Goal: Information Seeking & Learning: Check status

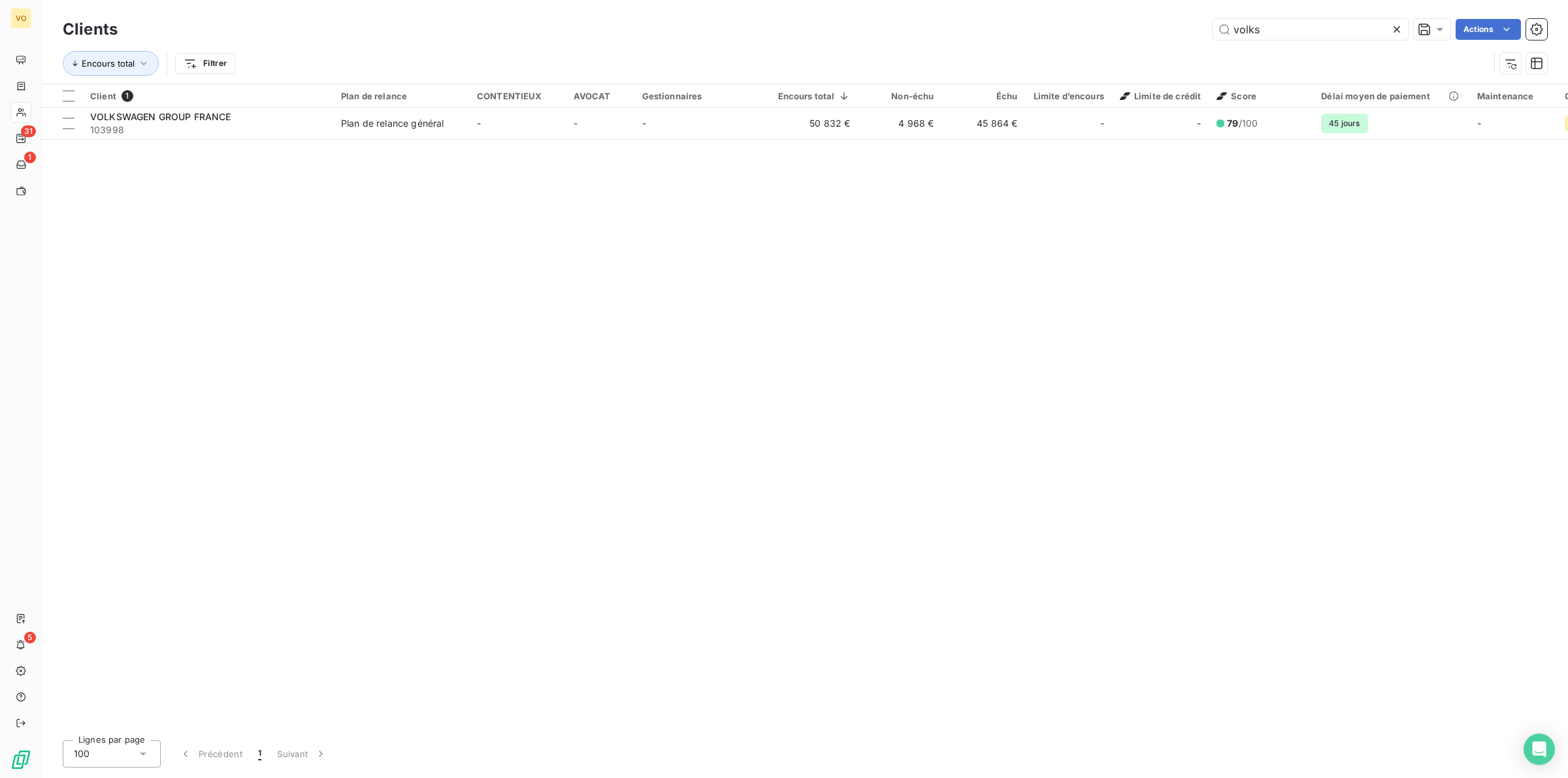
drag, startPoint x: 1267, startPoint y: 26, endPoint x: 1217, endPoint y: 17, distance: 50.8
click at [1217, 17] on div "Clients volks Actions" at bounding box center [805, 29] width 1484 height 27
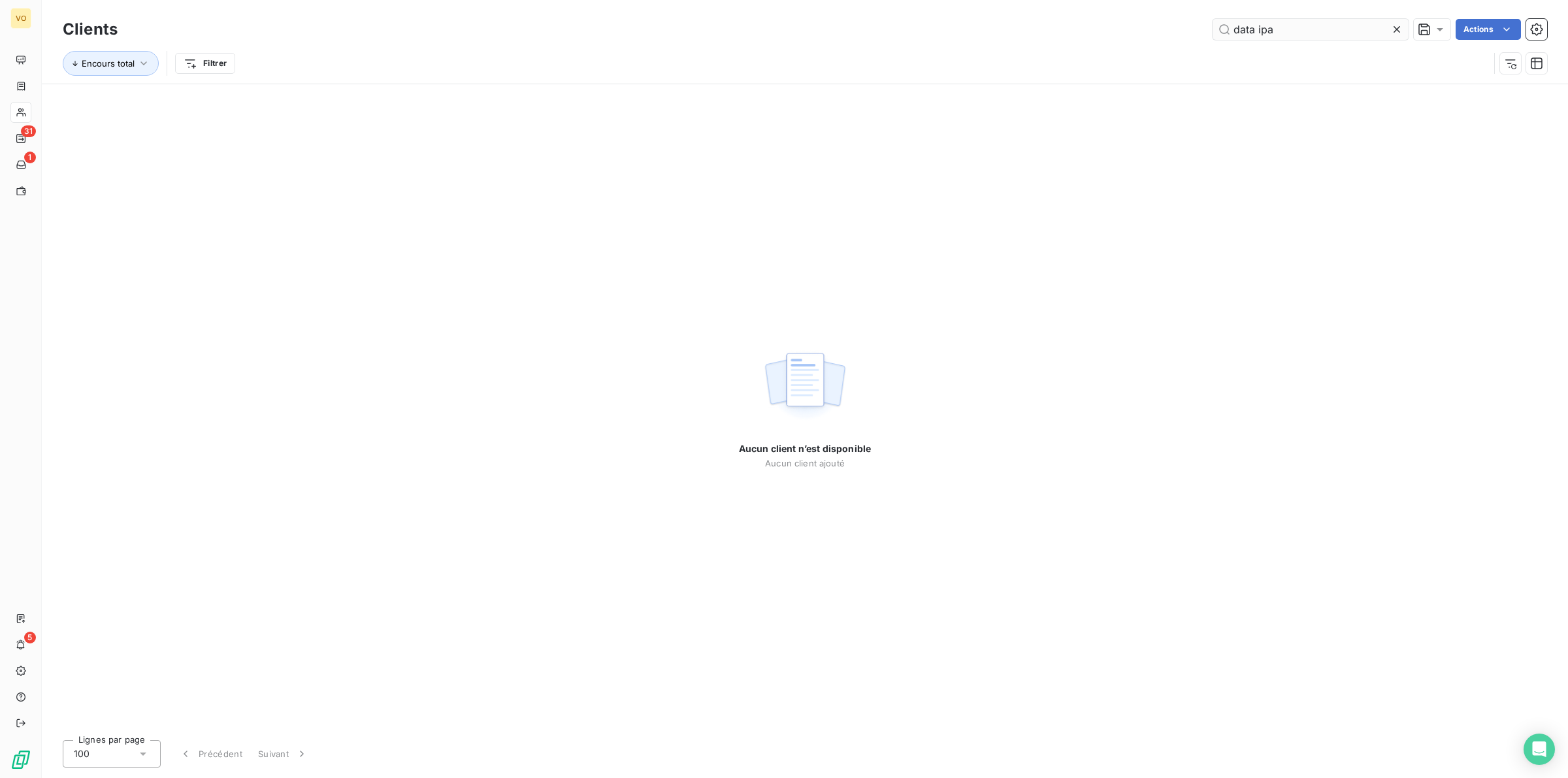
drag, startPoint x: 1257, startPoint y: 28, endPoint x: 1319, endPoint y: 27, distance: 62.0
click at [1262, 27] on input "data ipa" at bounding box center [1309, 29] width 196 height 21
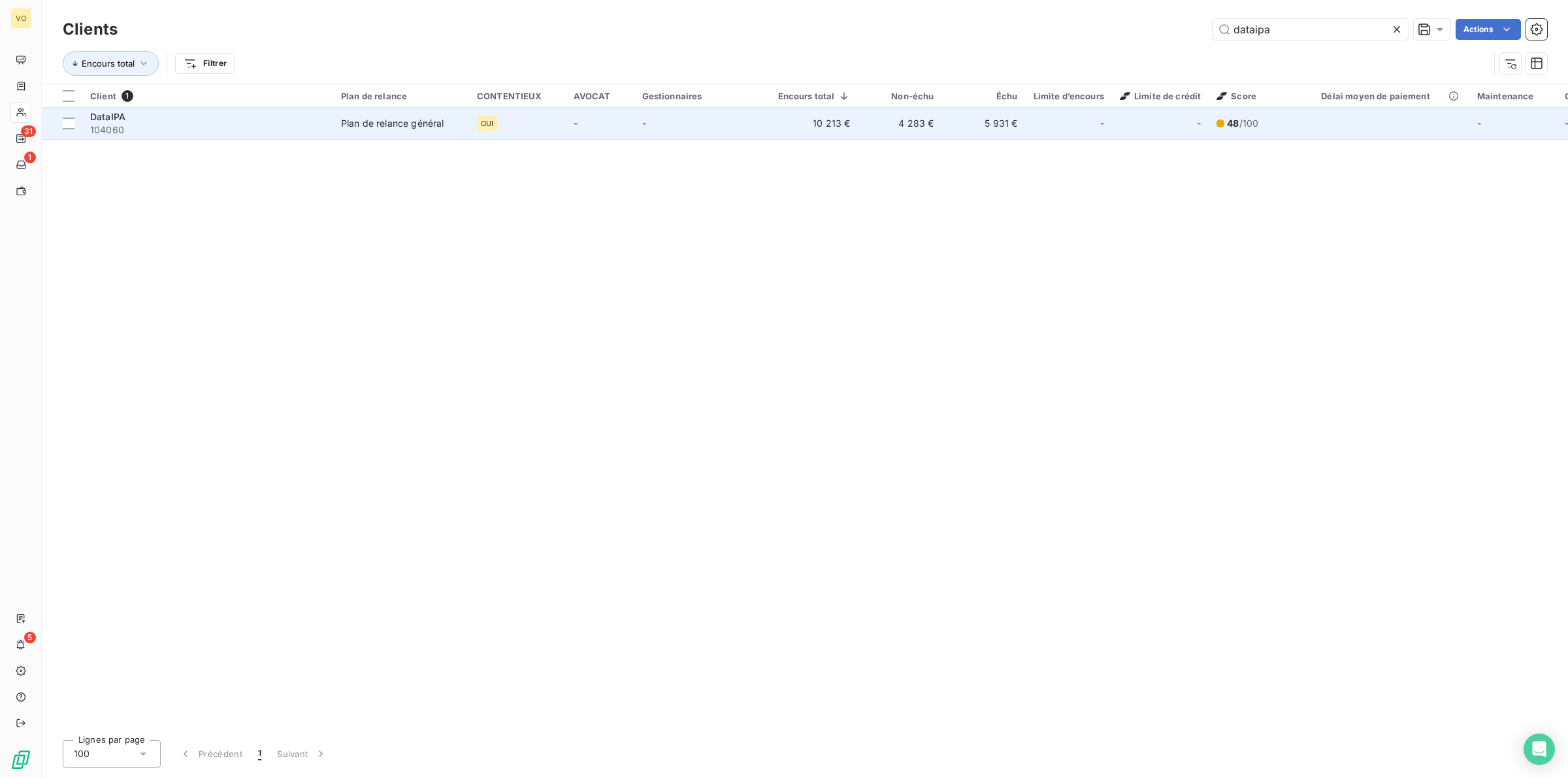
type input "dataipa"
click at [223, 126] on span "104060" at bounding box center [207, 130] width 235 height 13
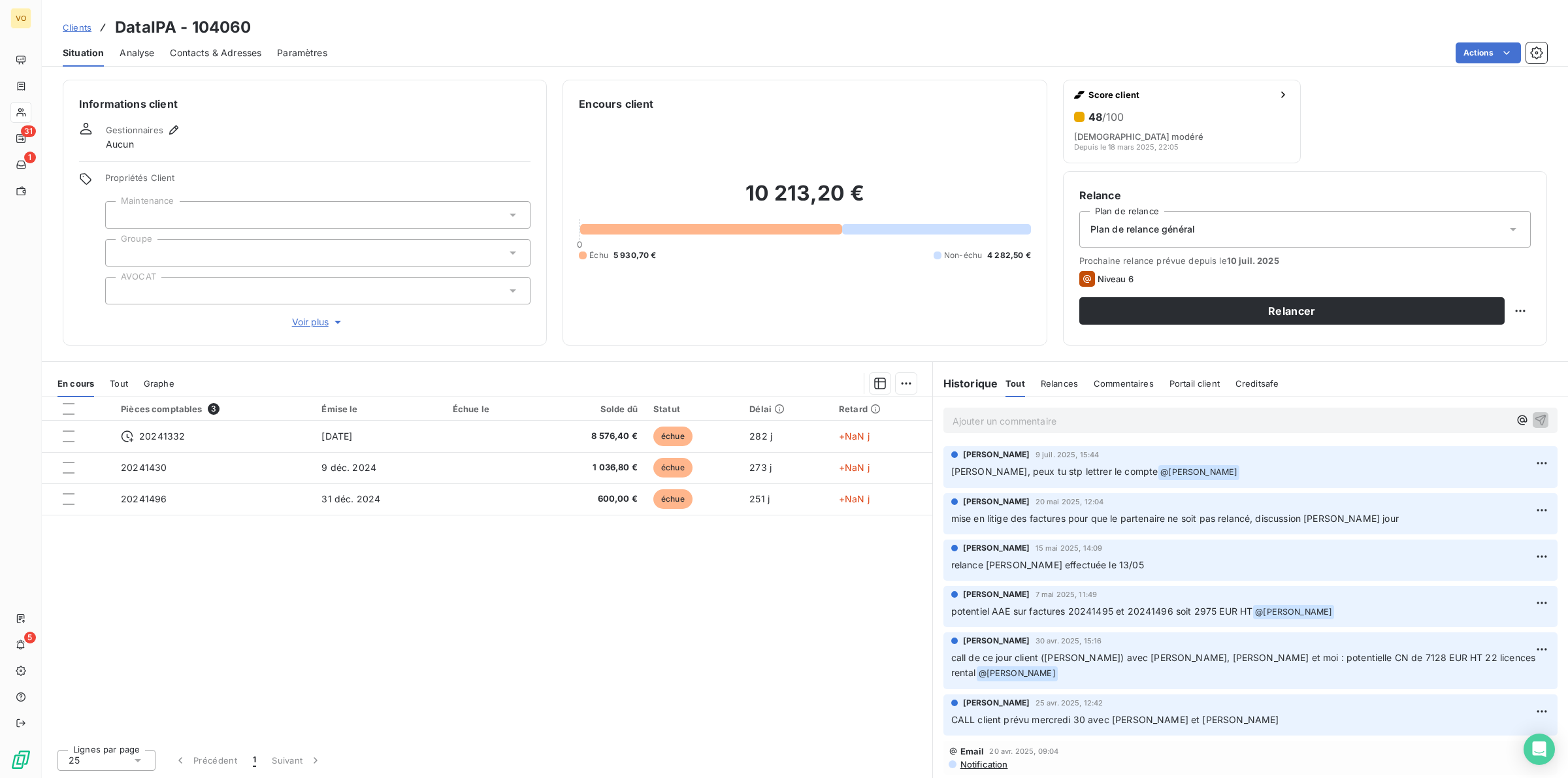
click at [611, 578] on div "Pièces comptables 3 Émise le Échue le Solde dû Statut Délai Retard 20241332 [DA…" at bounding box center [487, 568] width 891 height 342
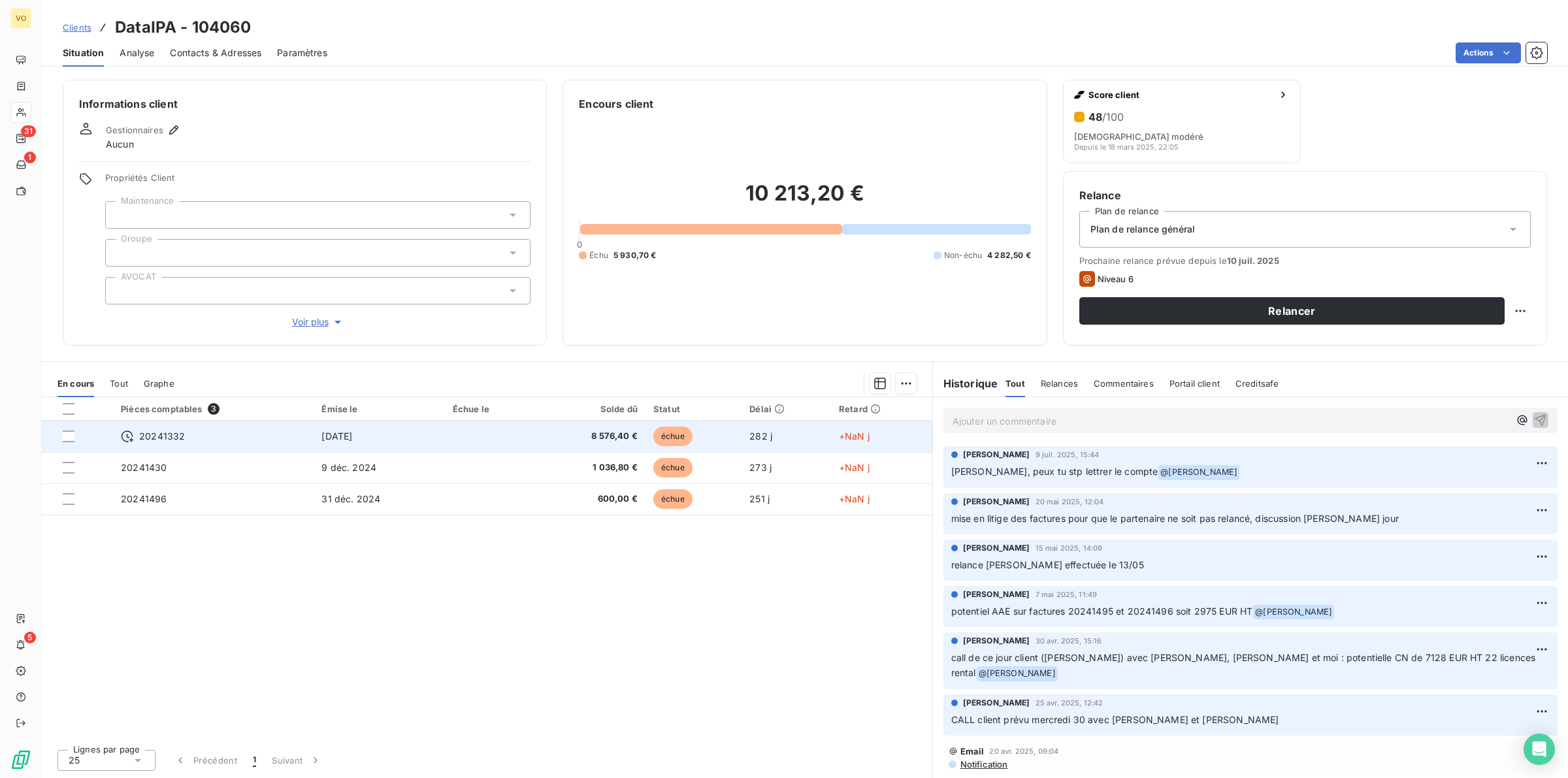
click at [263, 425] on td "20241332" at bounding box center [213, 436] width 201 height 31
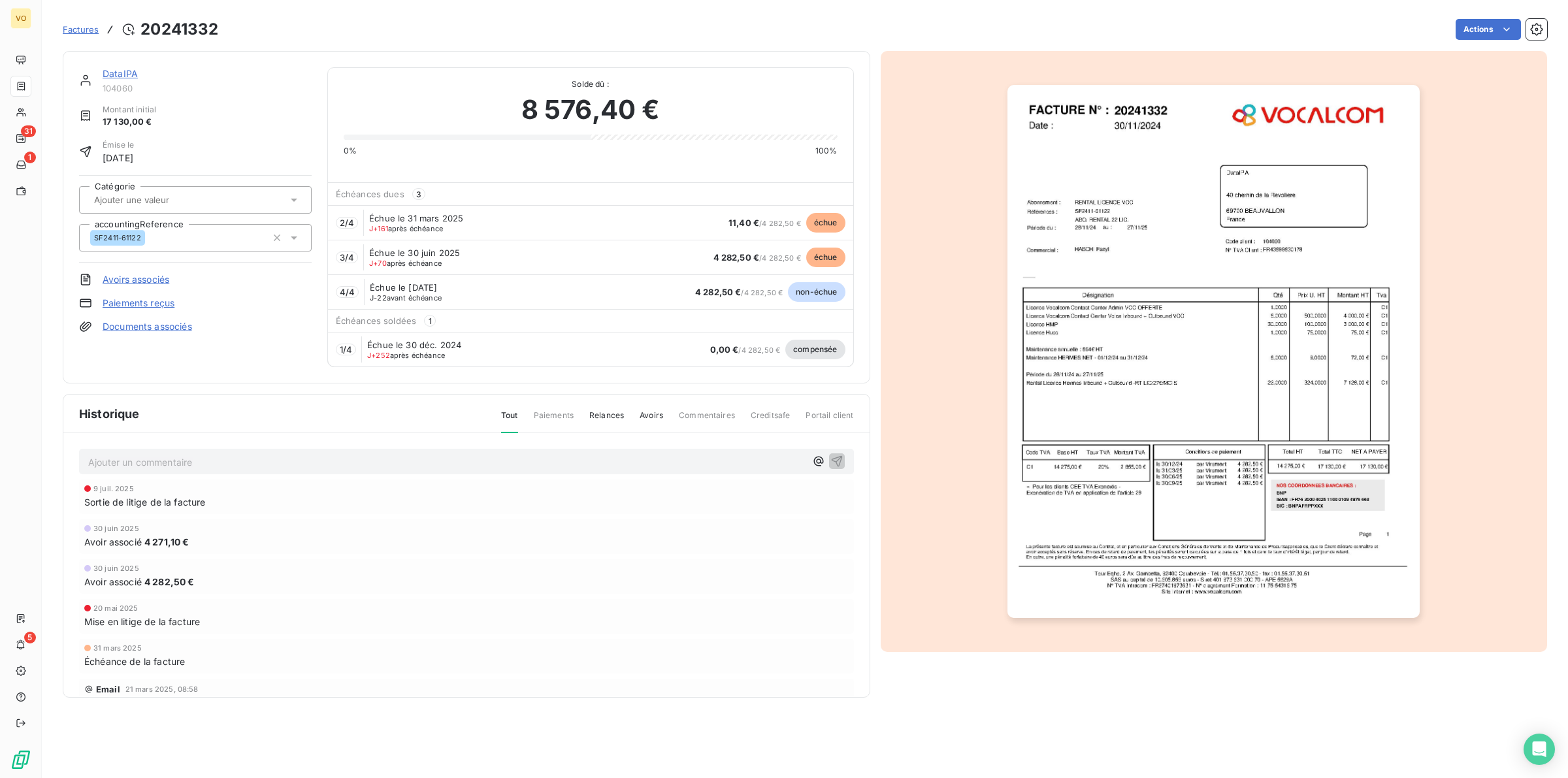
click at [1045, 363] on img "button" at bounding box center [1213, 352] width 412 height 534
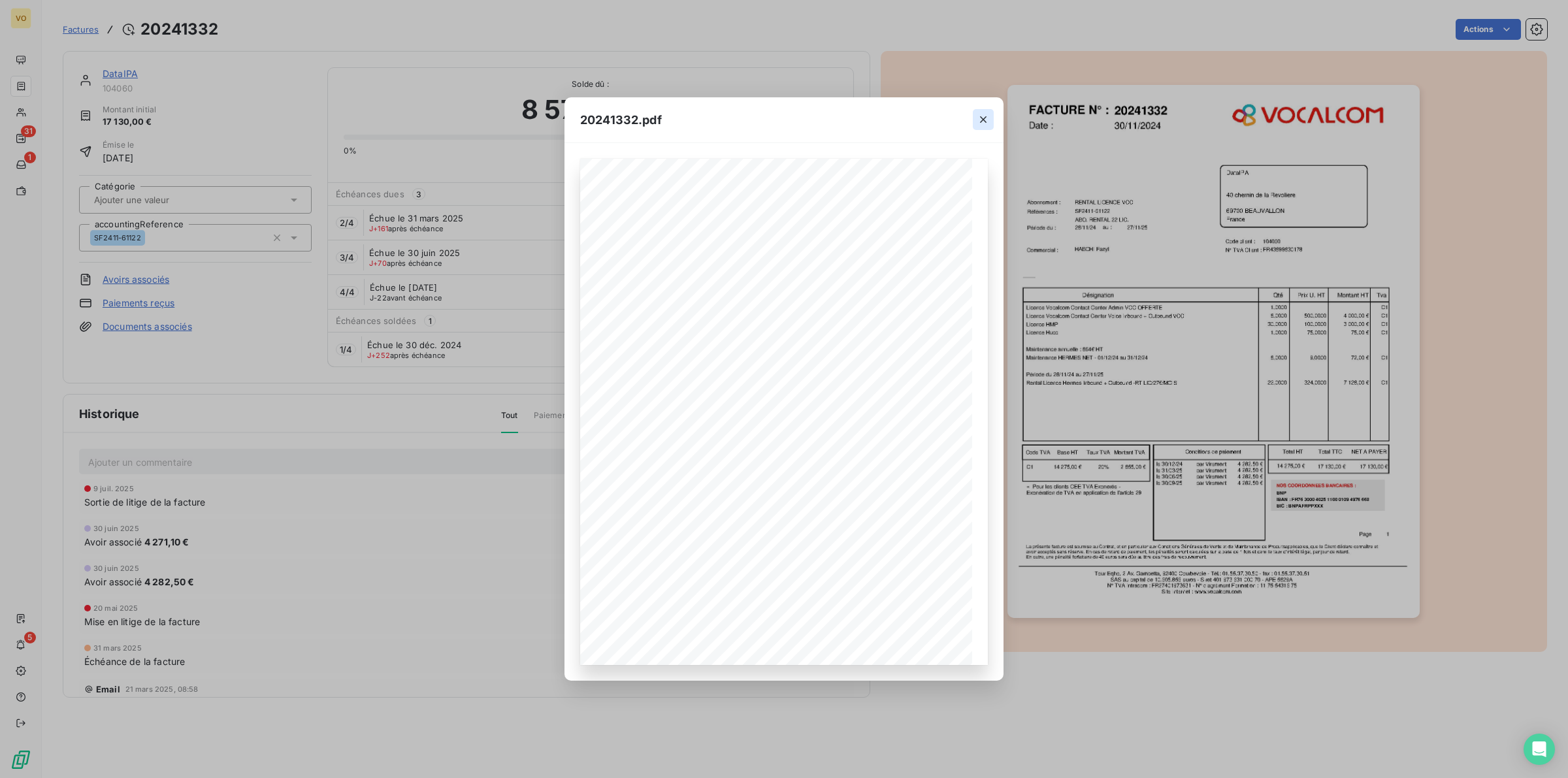
click at [985, 116] on icon "button" at bounding box center [983, 120] width 13 height 13
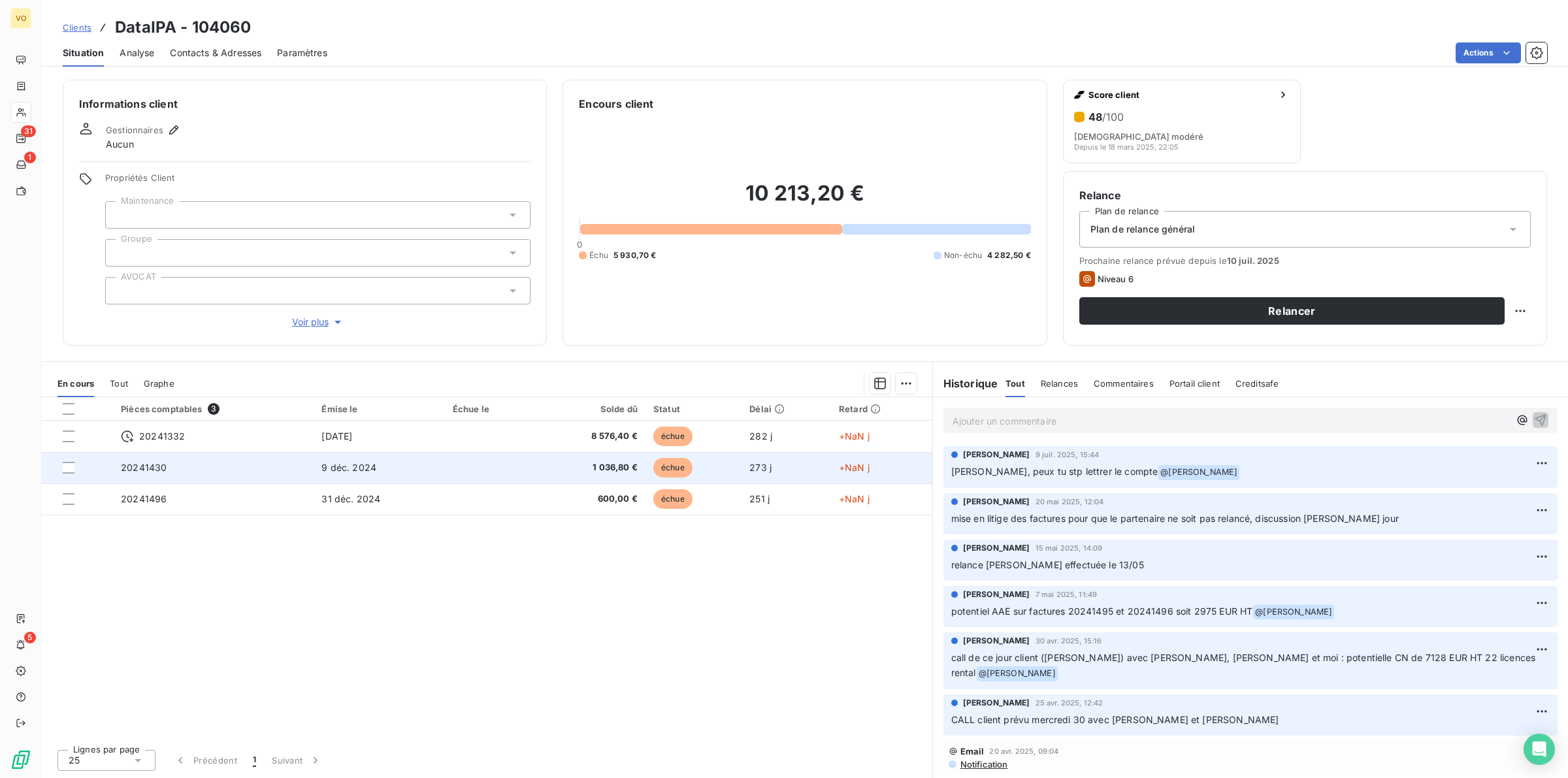
click at [155, 472] on span "20241430" at bounding box center [143, 467] width 45 height 11
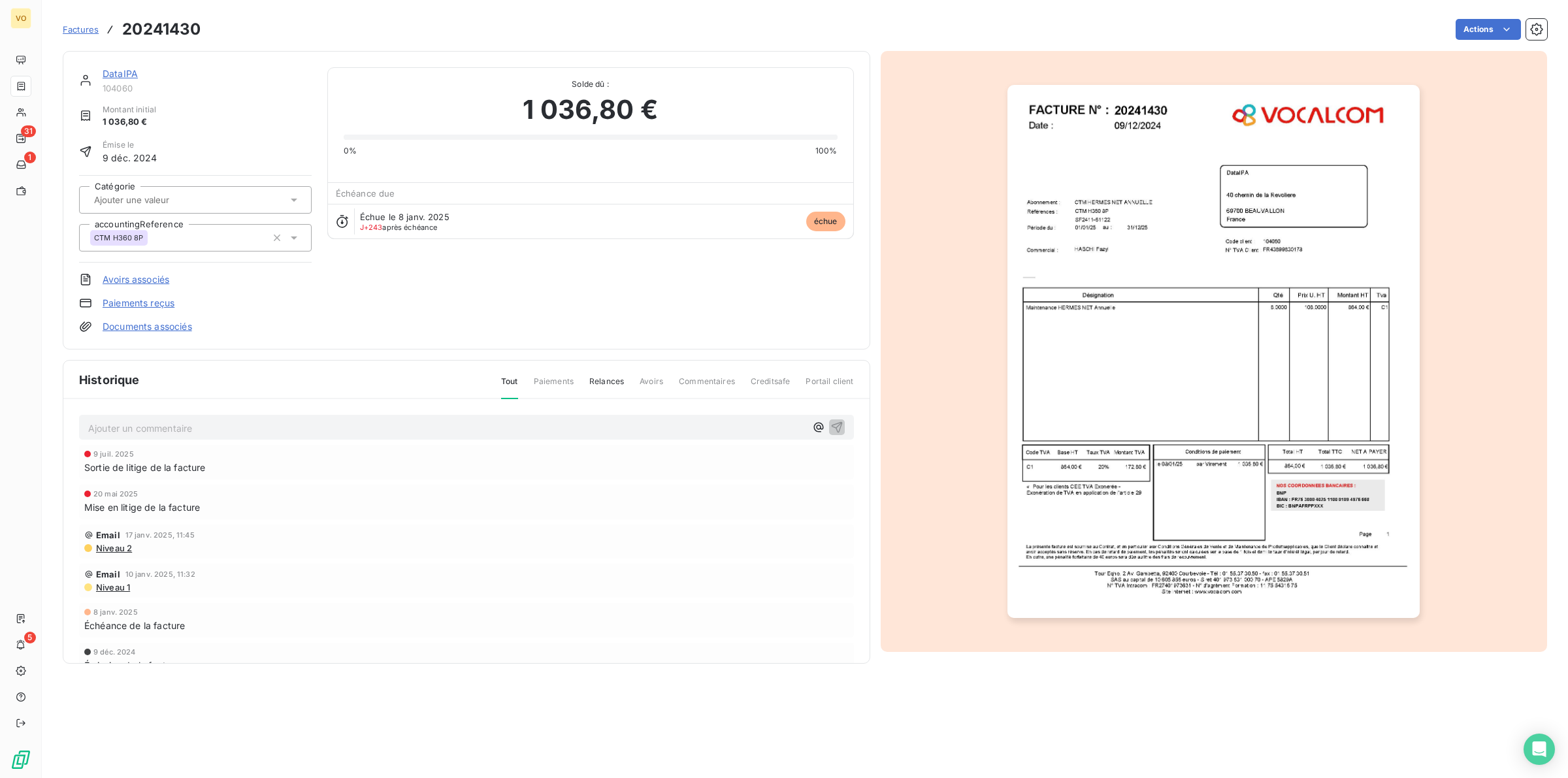
click at [1082, 351] on img "button" at bounding box center [1213, 352] width 412 height 534
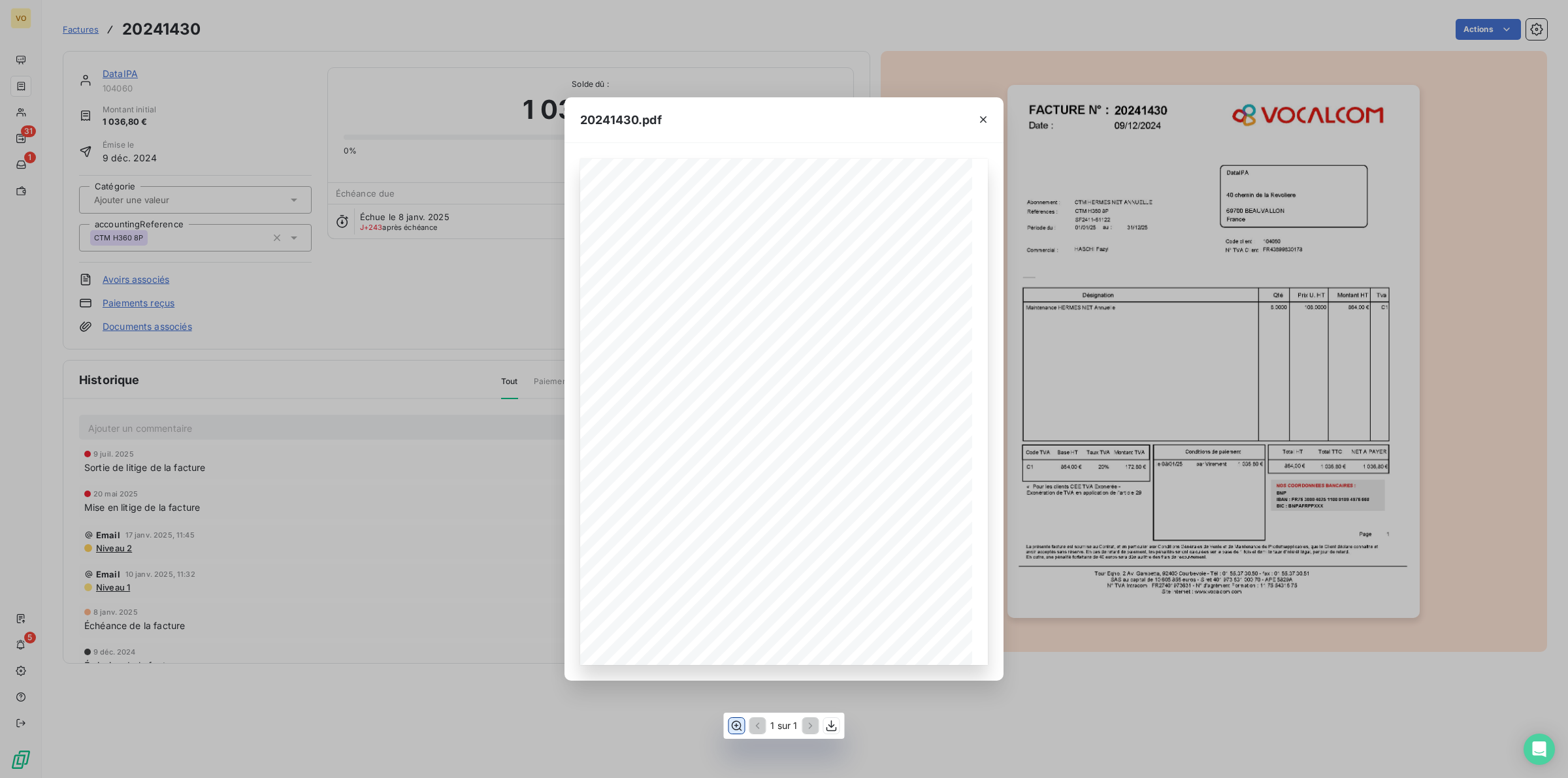
click at [734, 722] on icon "button" at bounding box center [736, 726] width 13 height 13
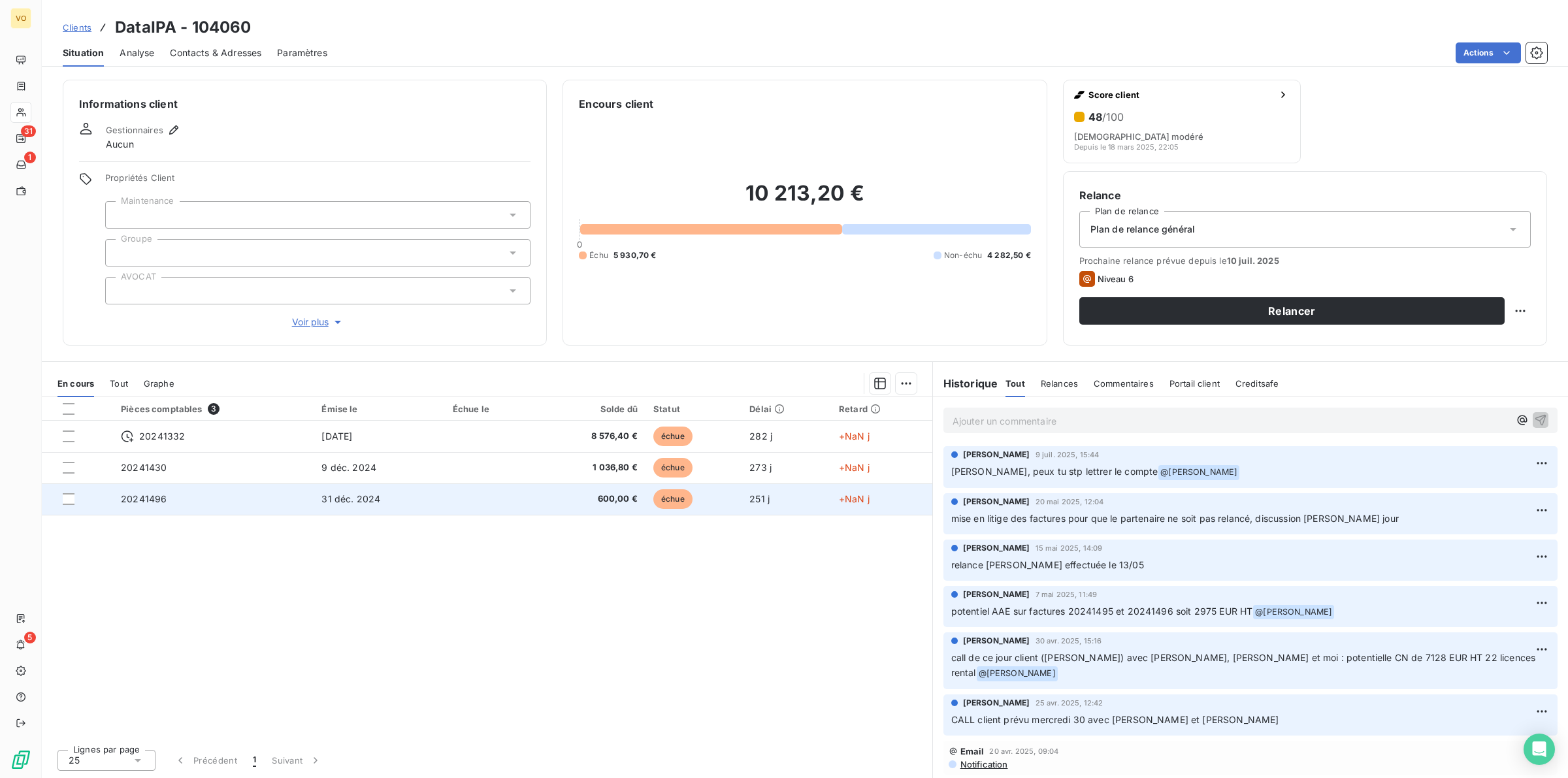
click at [229, 500] on td "20241496" at bounding box center [213, 499] width 201 height 31
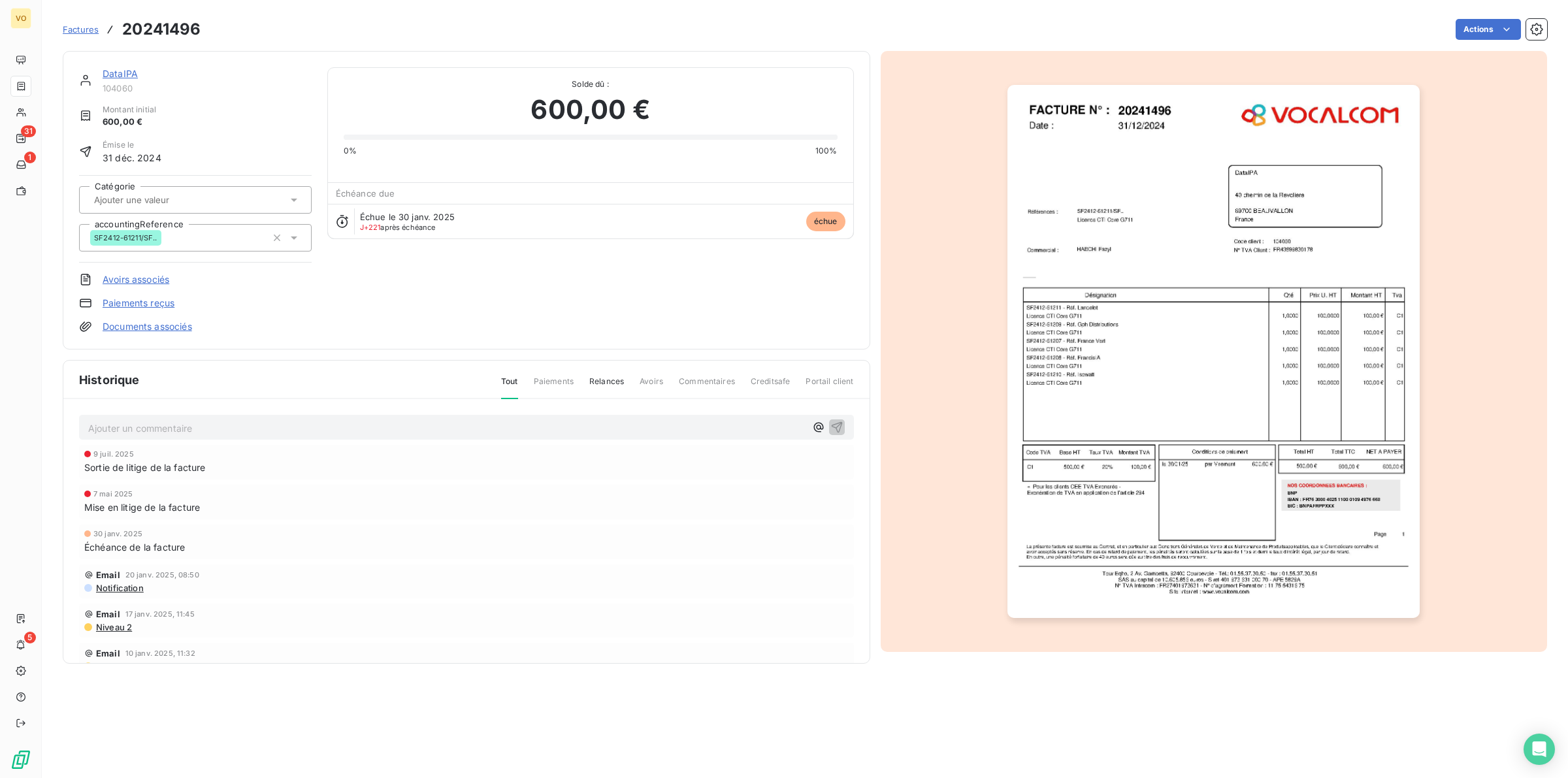
click at [1066, 389] on img "button" at bounding box center [1213, 352] width 412 height 534
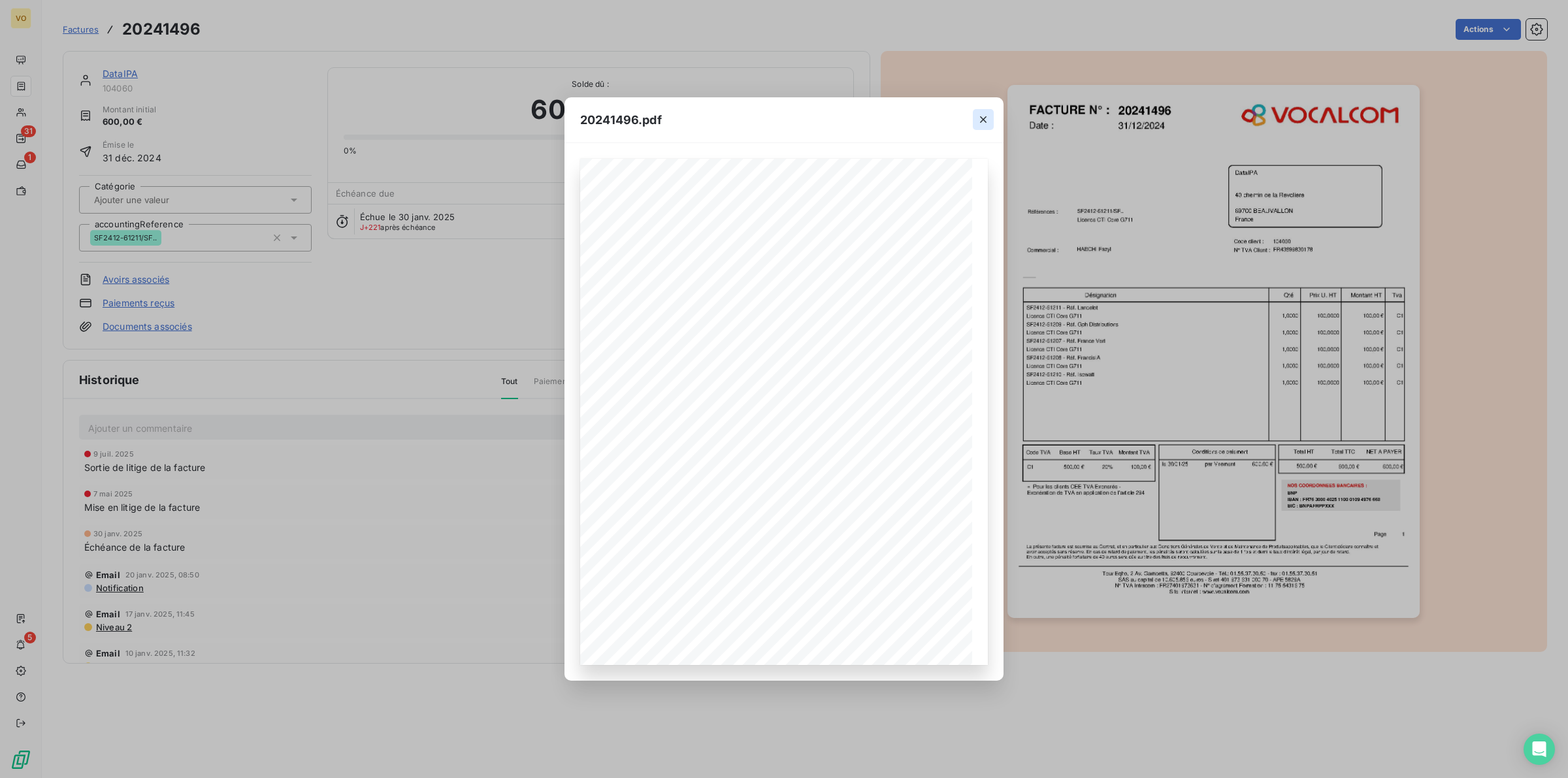
click at [976, 116] on icon "button" at bounding box center [983, 120] width 13 height 13
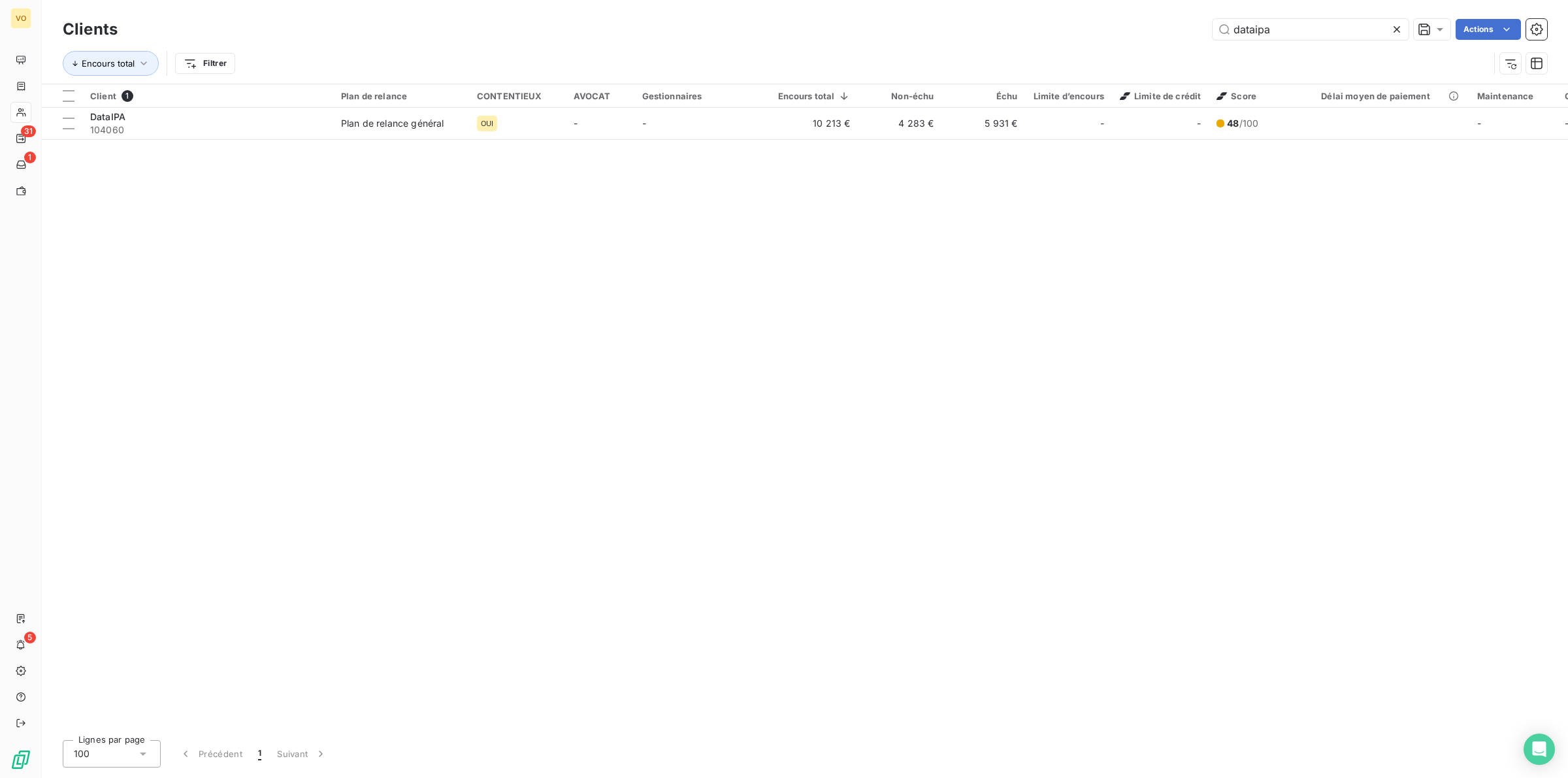
click at [1396, 26] on icon at bounding box center [1397, 30] width 13 height 13
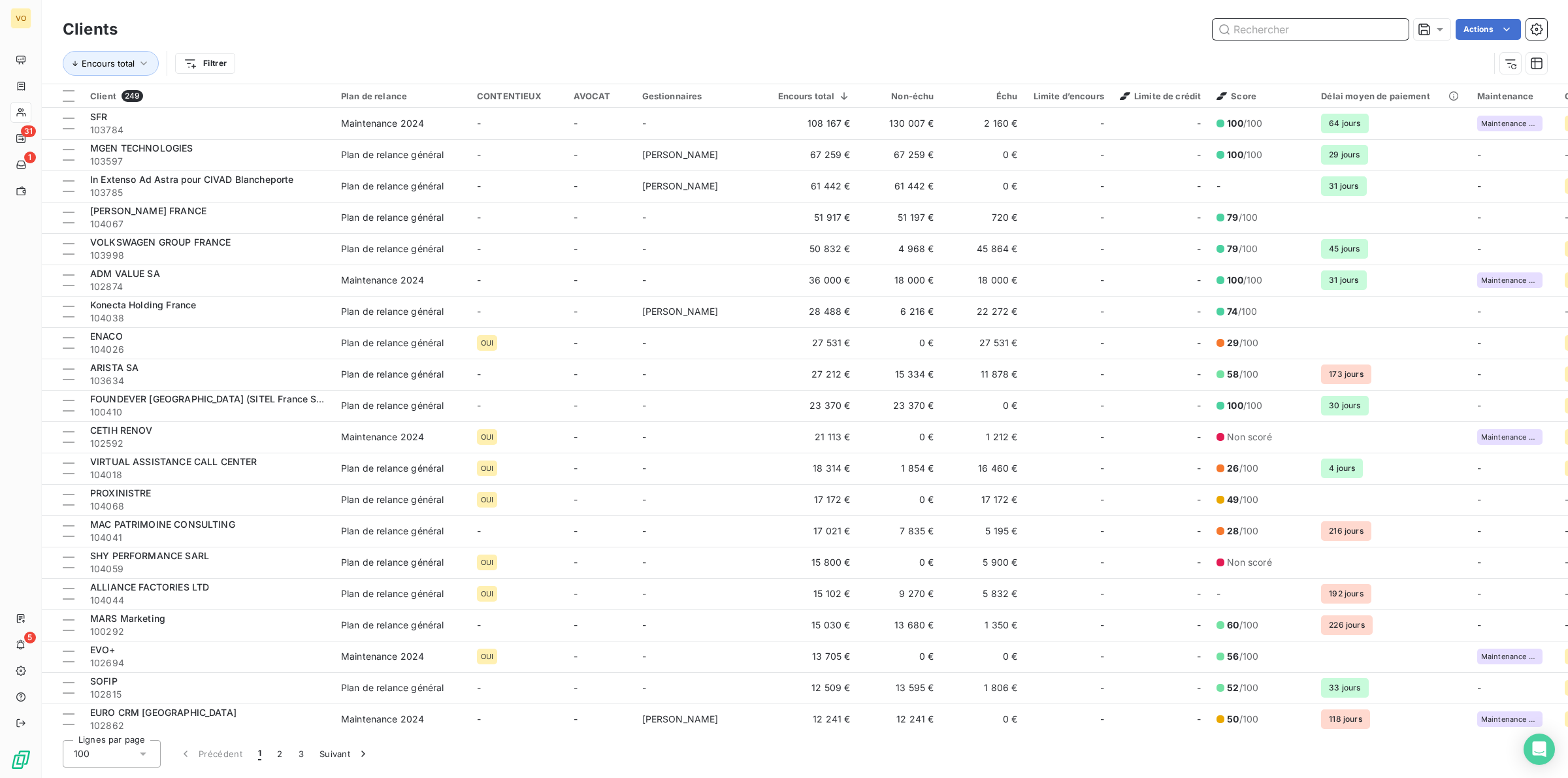
click at [1241, 30] on input "text" at bounding box center [1309, 29] width 196 height 21
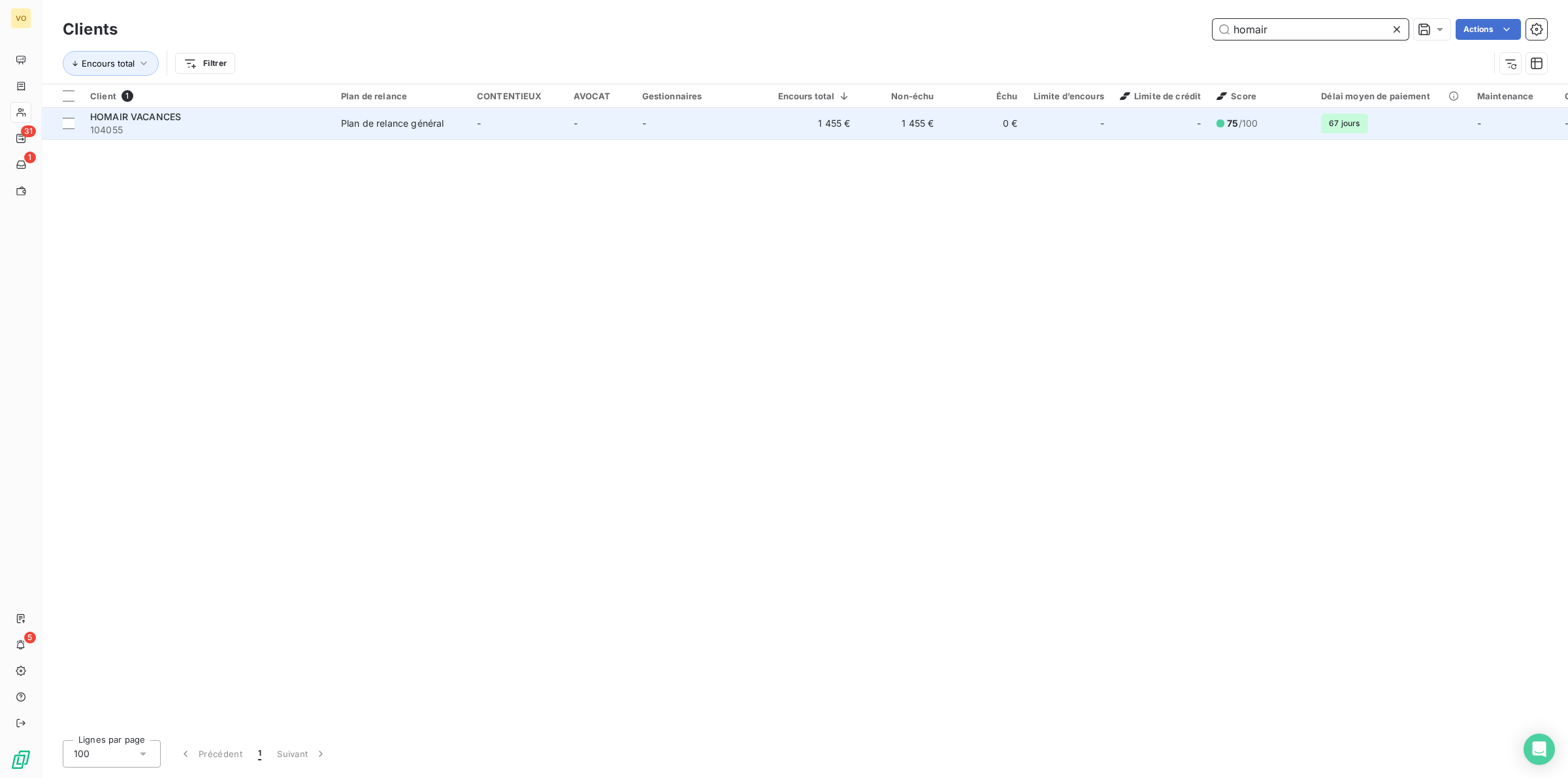
type input "homair"
click at [220, 123] on span "104055" at bounding box center [207, 130] width 235 height 13
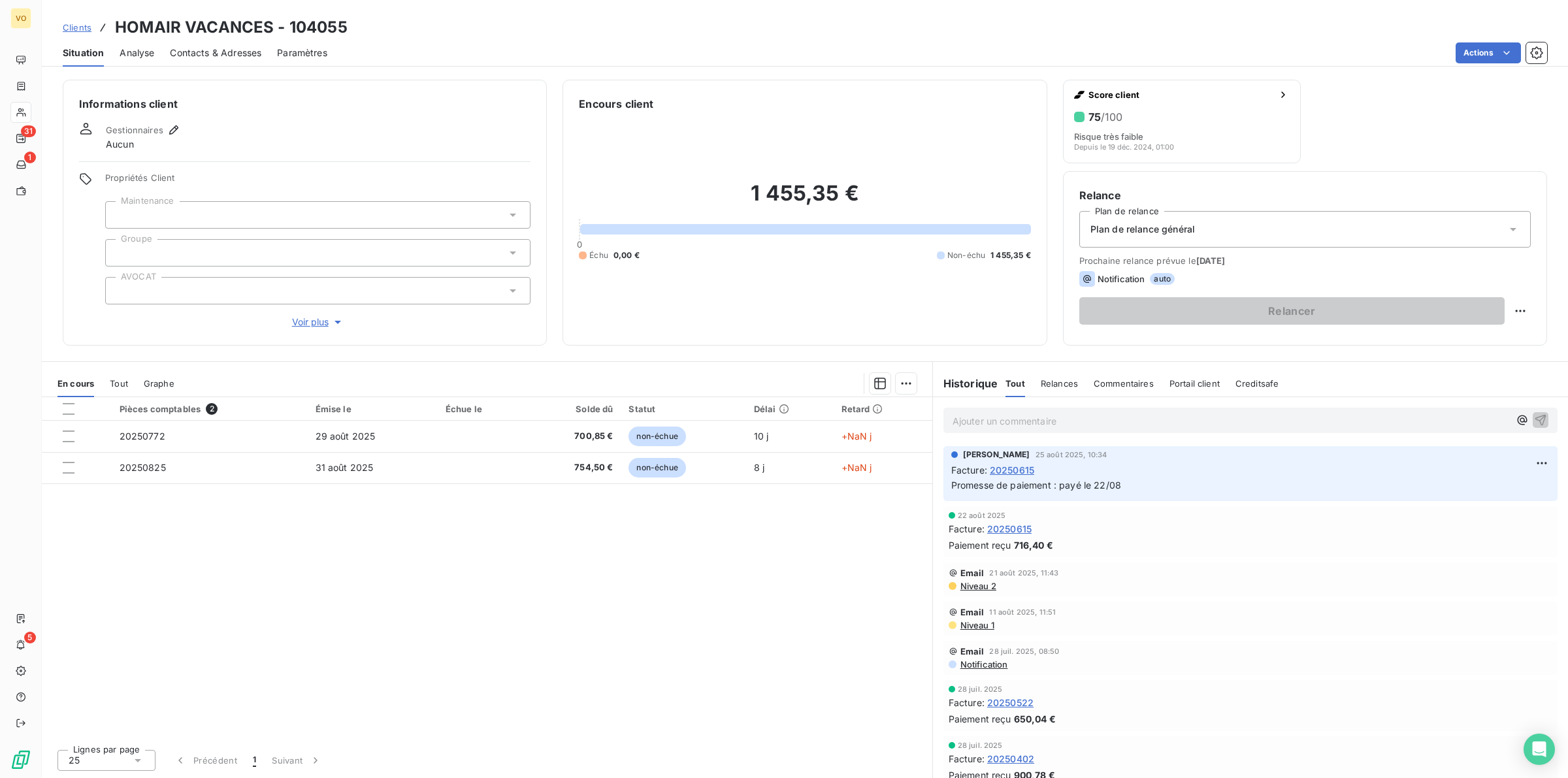
drag, startPoint x: 520, startPoint y: 566, endPoint x: 526, endPoint y: 563, distance: 6.7
click at [521, 565] on div "Pièces comptables 2 Émise le Échue le Solde dû Statut Délai Retard 20250772 29 …" at bounding box center [487, 568] width 891 height 342
click at [679, 569] on div "Pièces comptables 2 Émise le Échue le Solde dû Statut Délai Retard 20250772 29 …" at bounding box center [487, 568] width 891 height 342
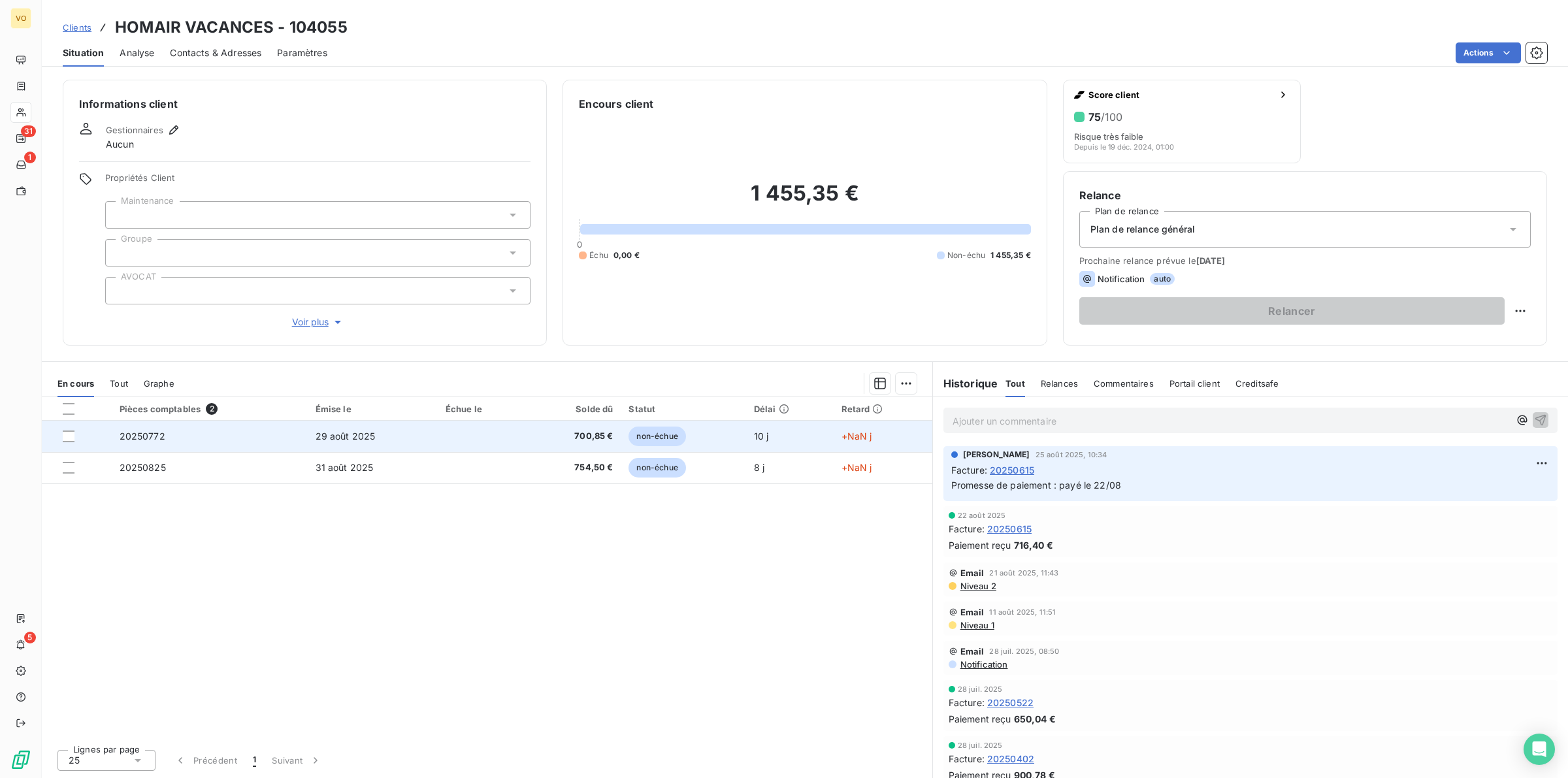
click at [348, 433] on span "29 août 2025" at bounding box center [345, 435] width 60 height 11
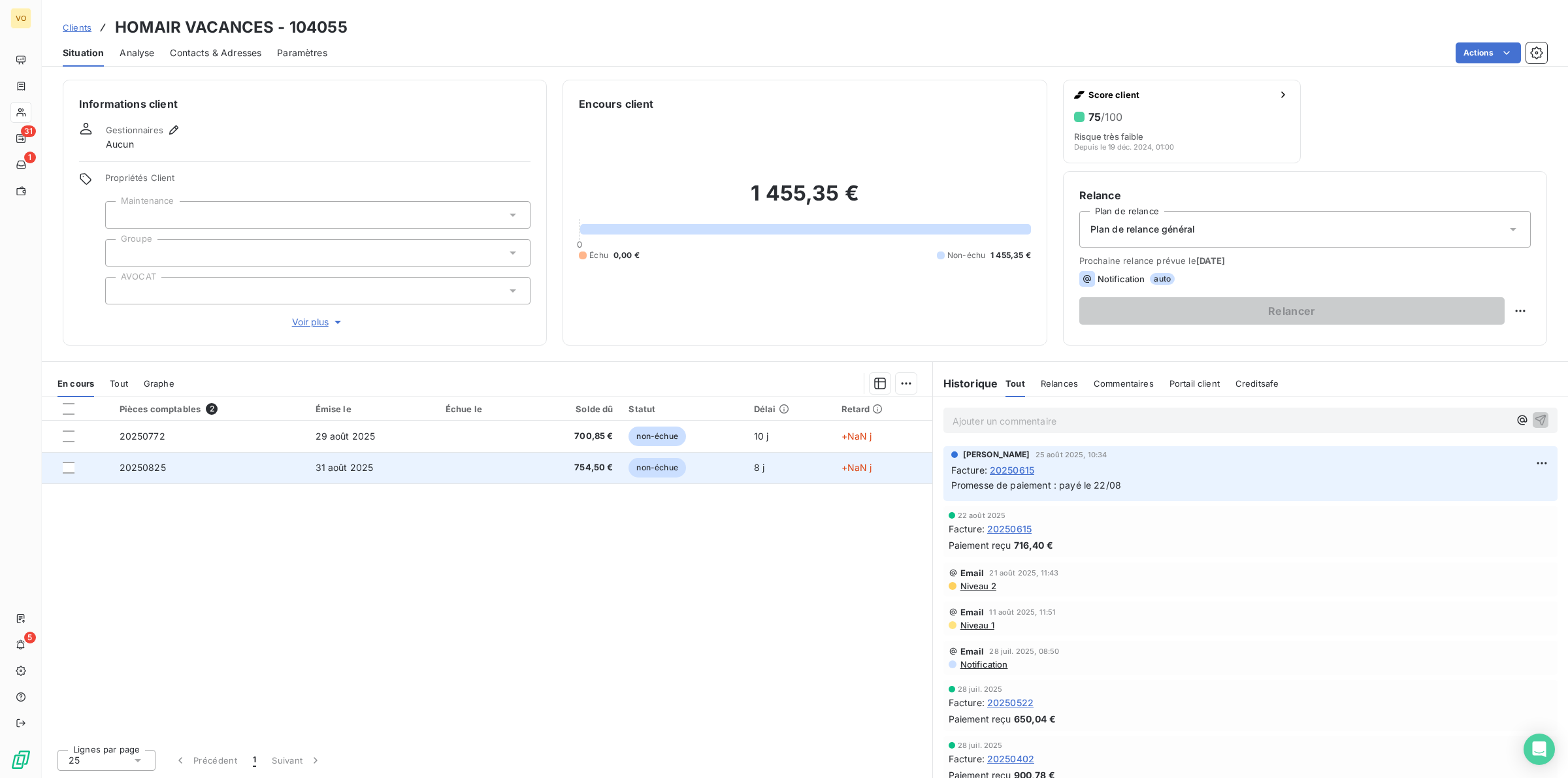
click at [326, 461] on td "31 août 2025" at bounding box center [372, 467] width 130 height 31
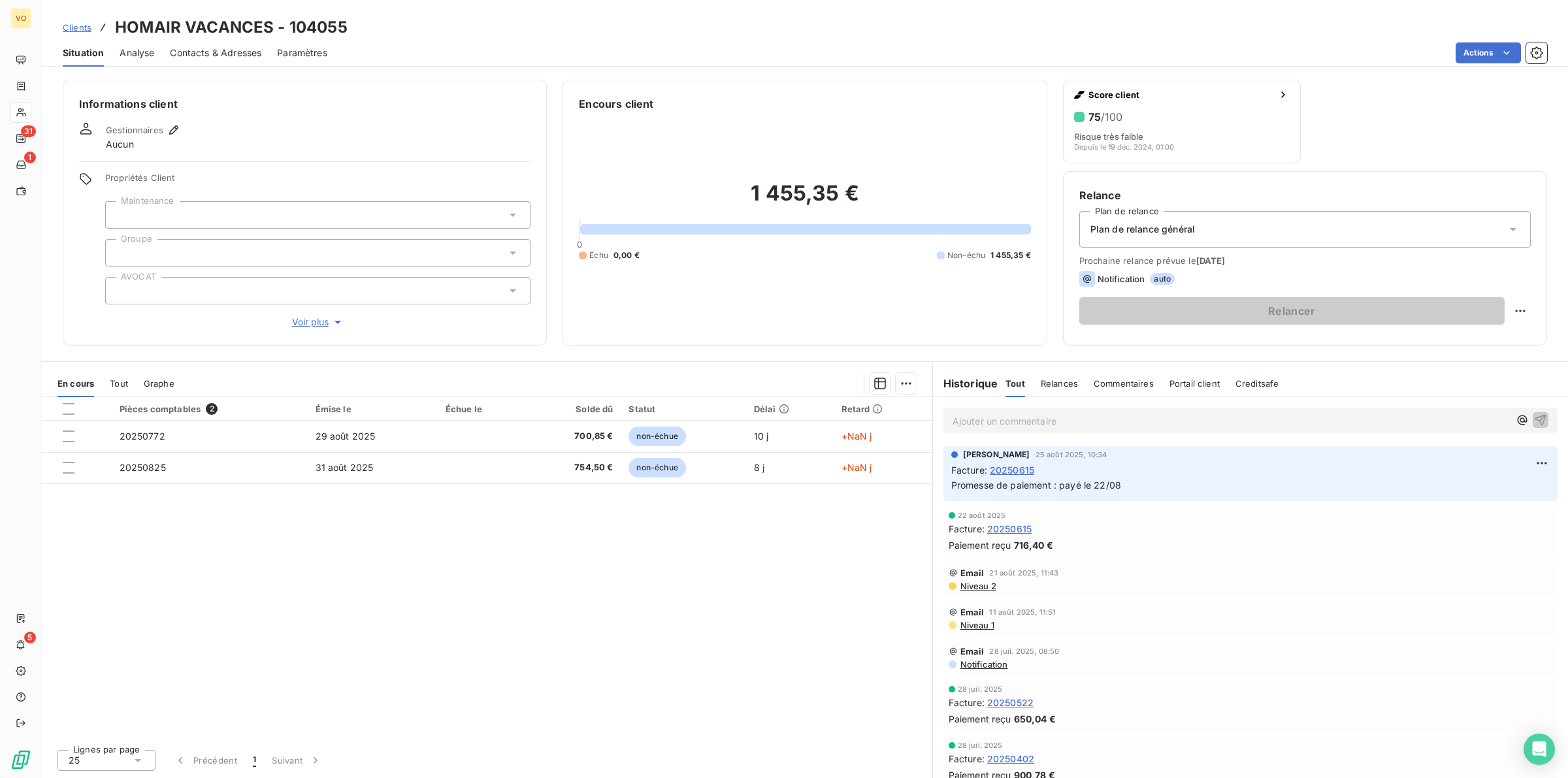
click at [1015, 523] on span "20250615" at bounding box center [1010, 529] width 45 height 14
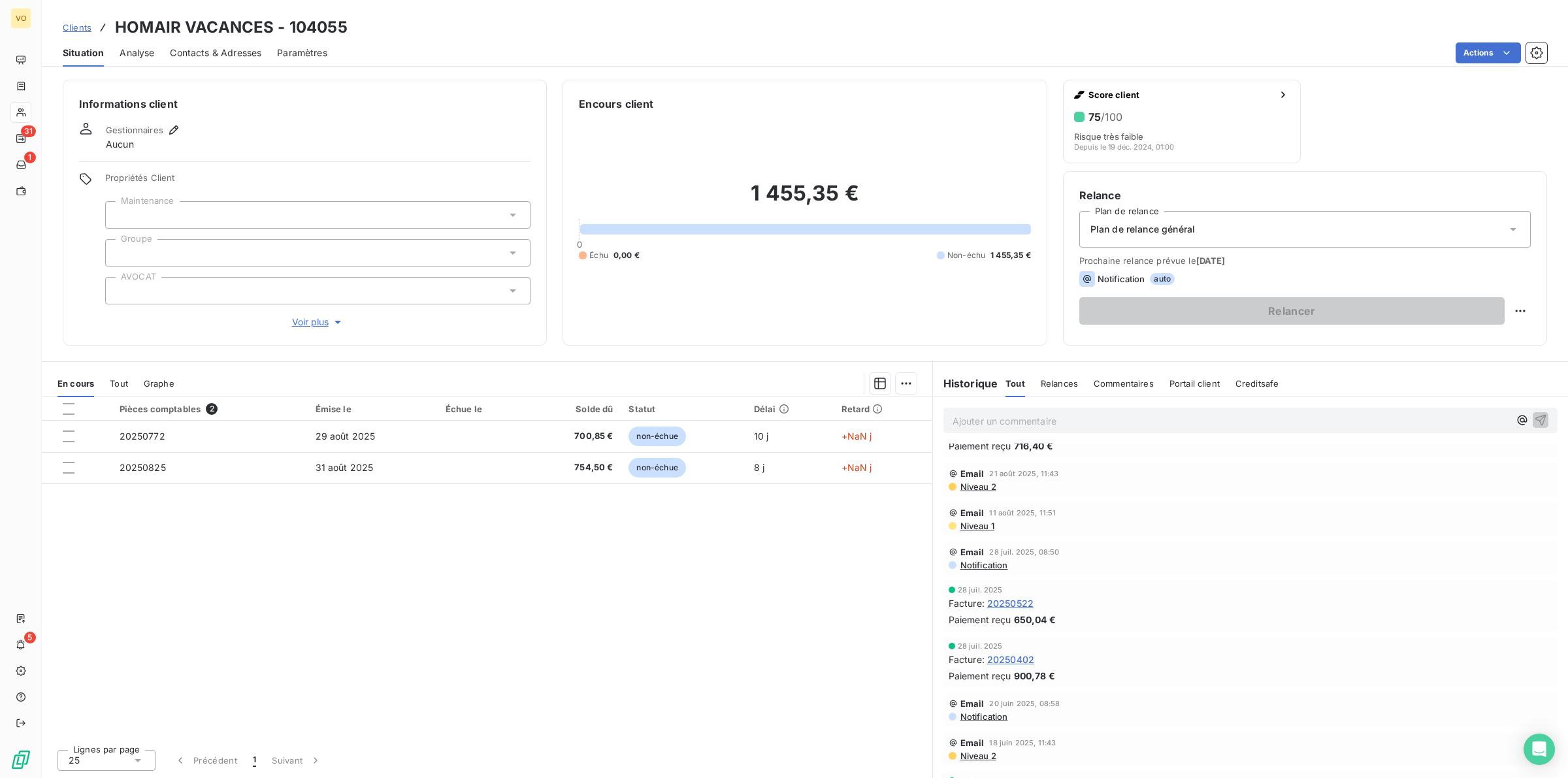
scroll to position [164, 0]
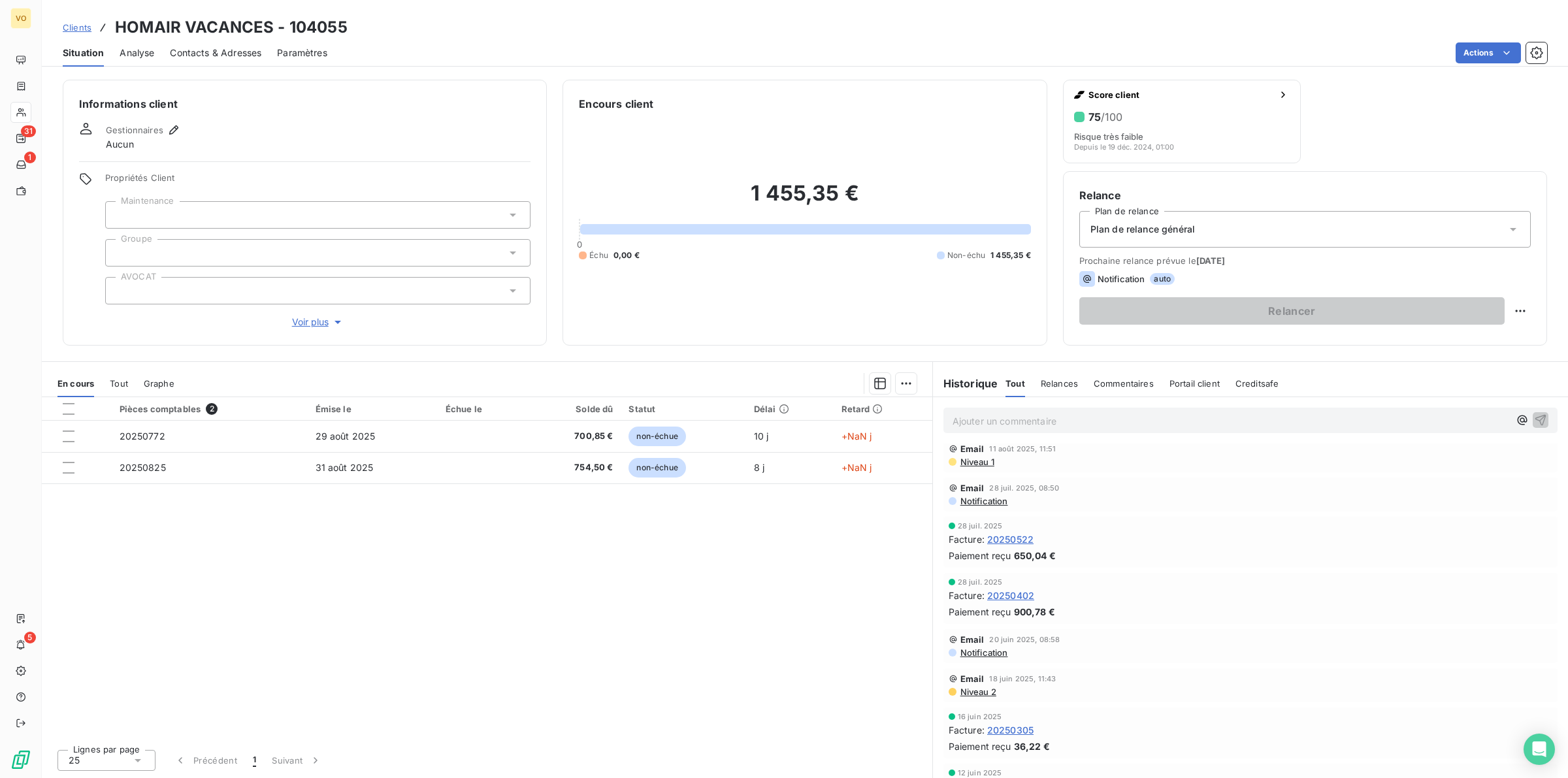
click at [1019, 538] on span "20250522" at bounding box center [1010, 538] width 46 height 14
click at [1015, 593] on span "20250402" at bounding box center [1010, 595] width 47 height 14
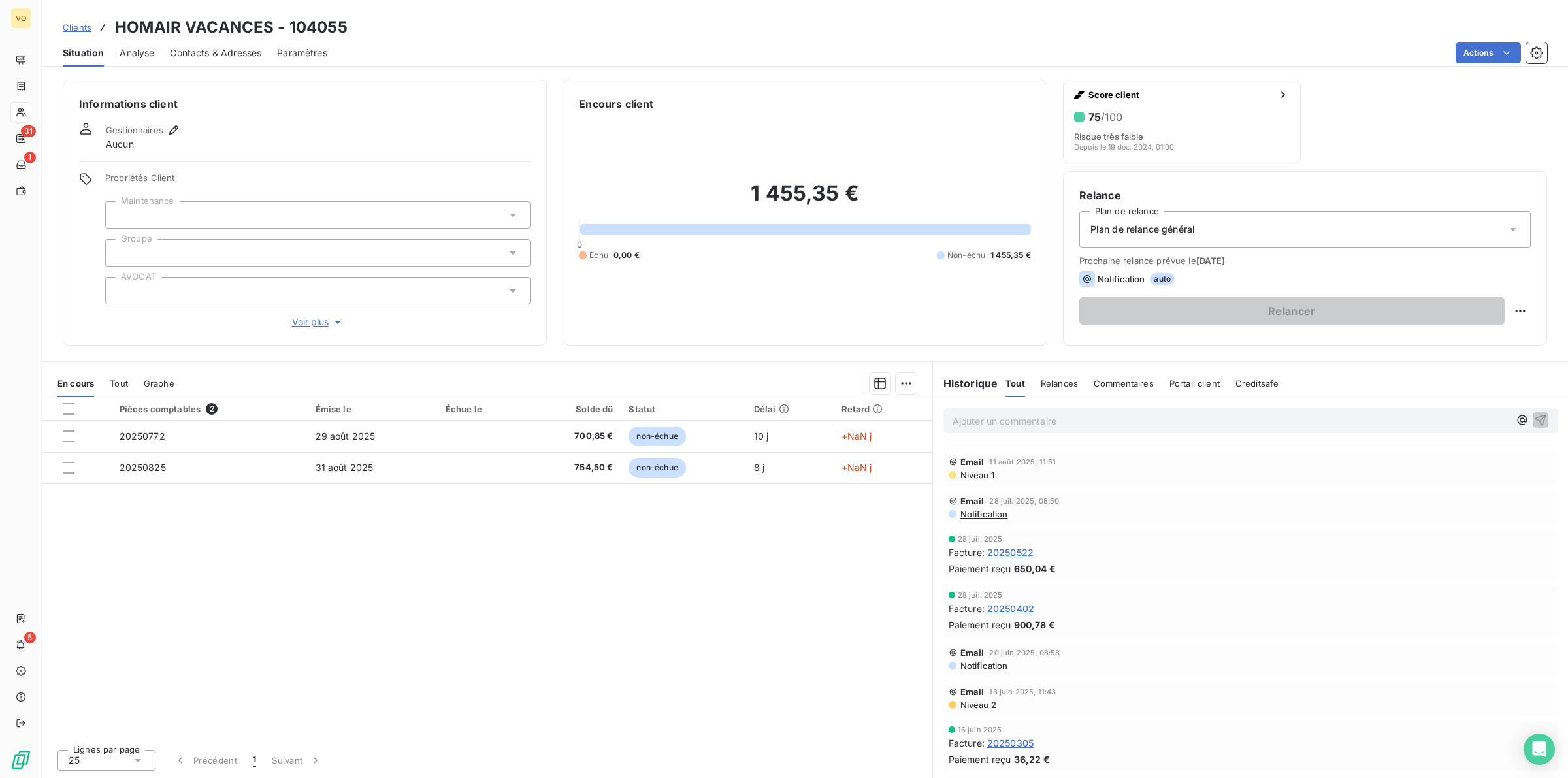
scroll to position [244, 0]
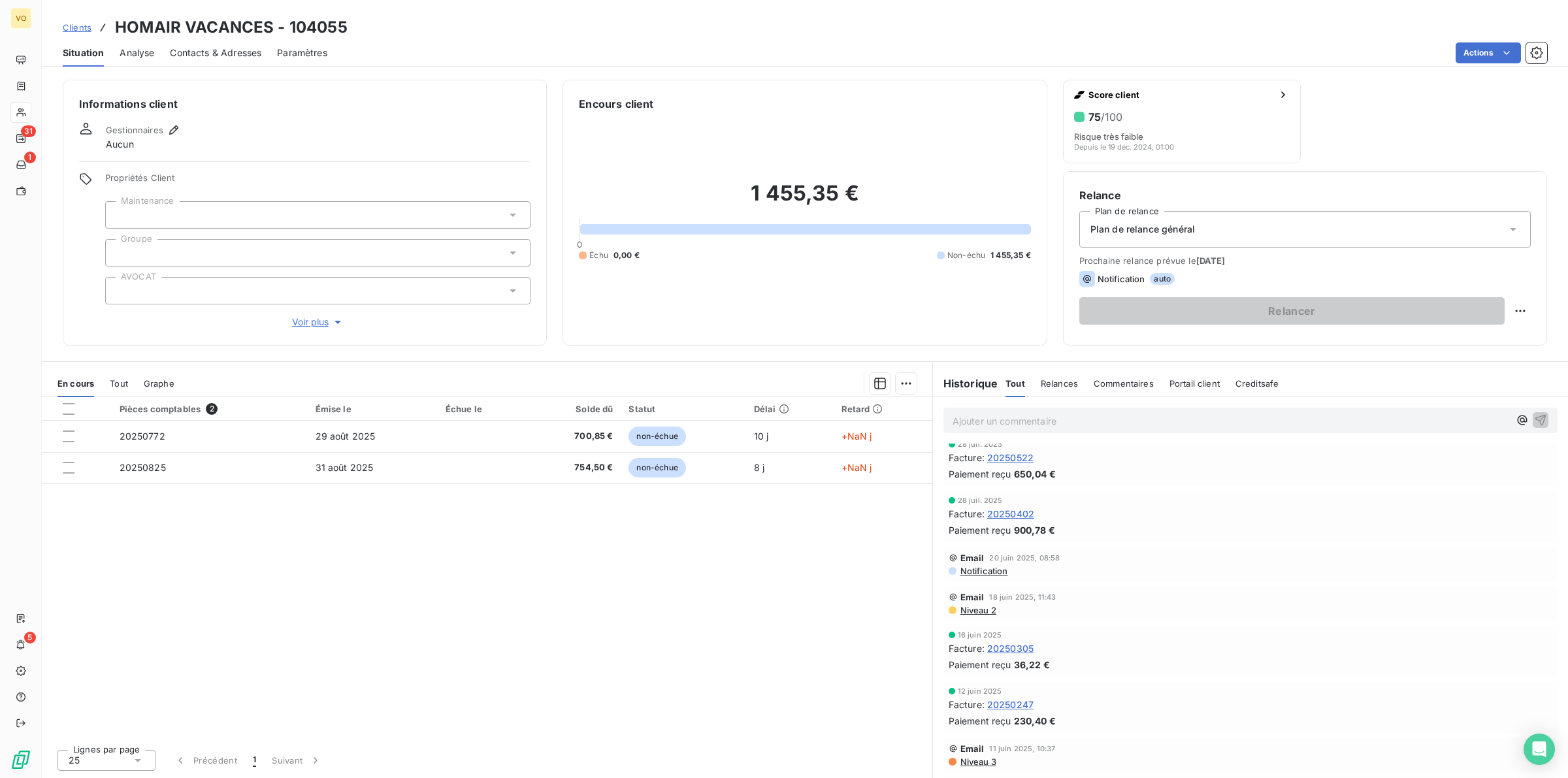
click at [1019, 702] on span "20250247" at bounding box center [1010, 704] width 46 height 14
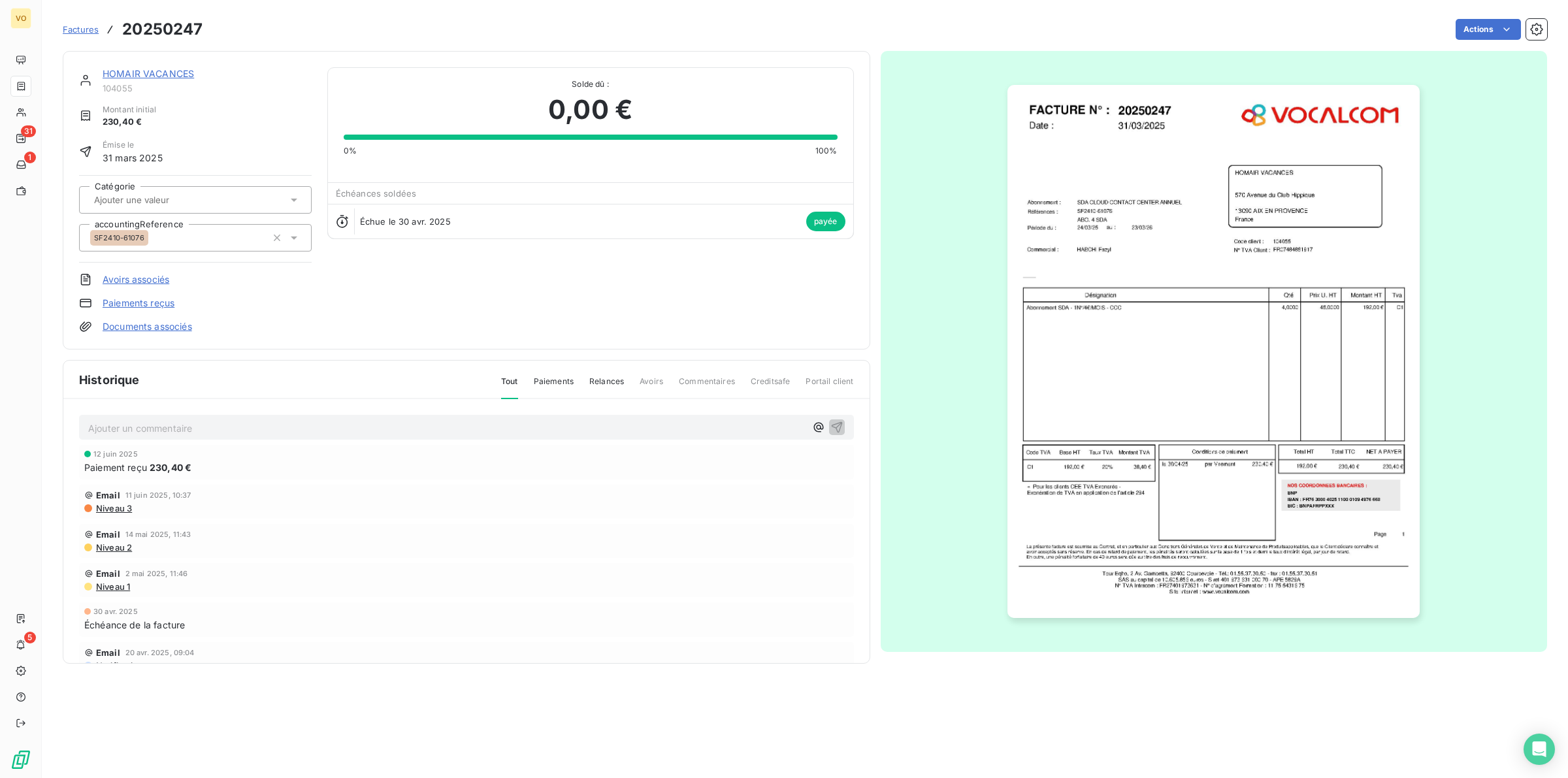
click at [1102, 373] on img "button" at bounding box center [1213, 352] width 412 height 534
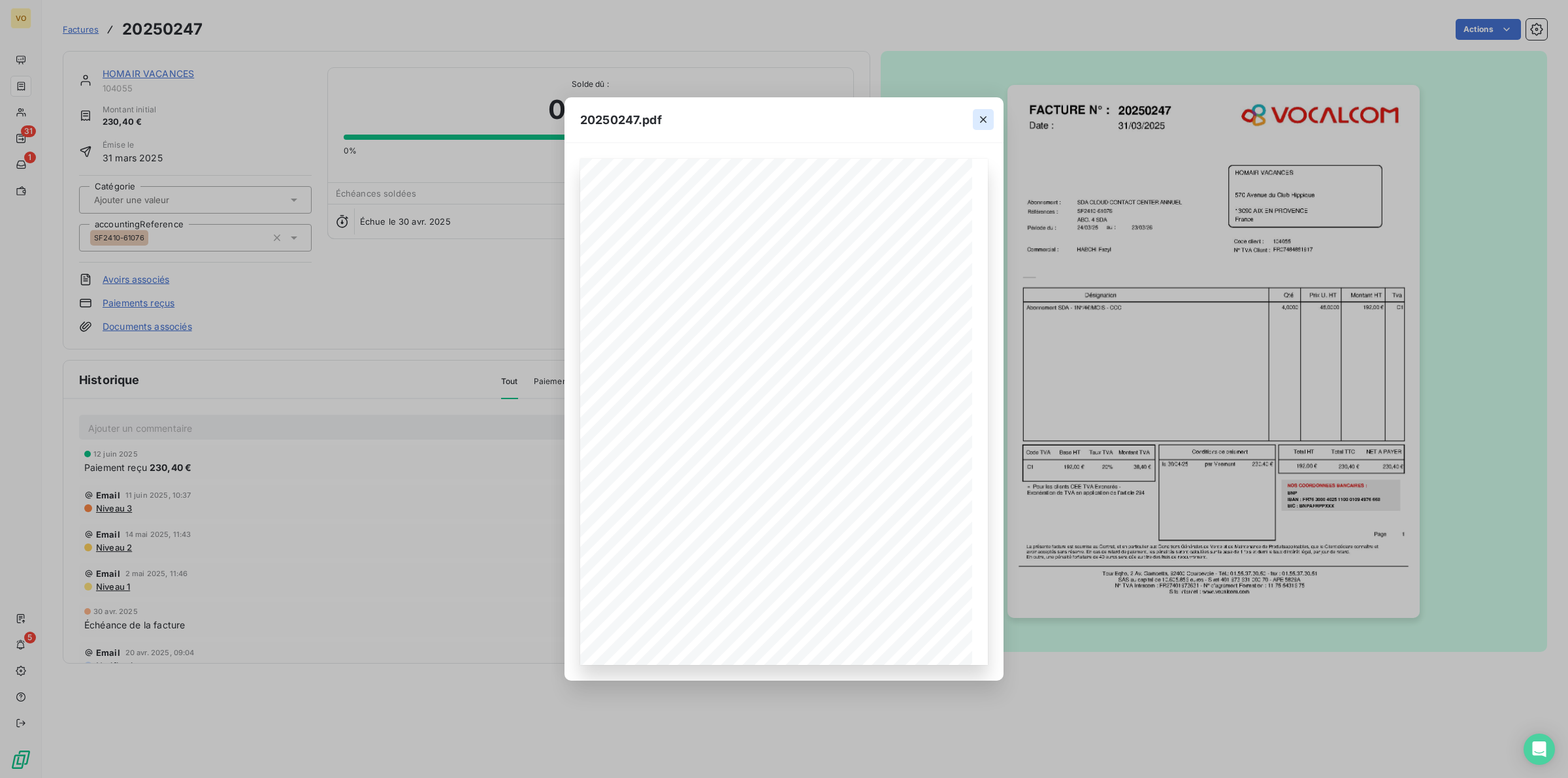
click at [981, 118] on icon "button" at bounding box center [983, 120] width 7 height 7
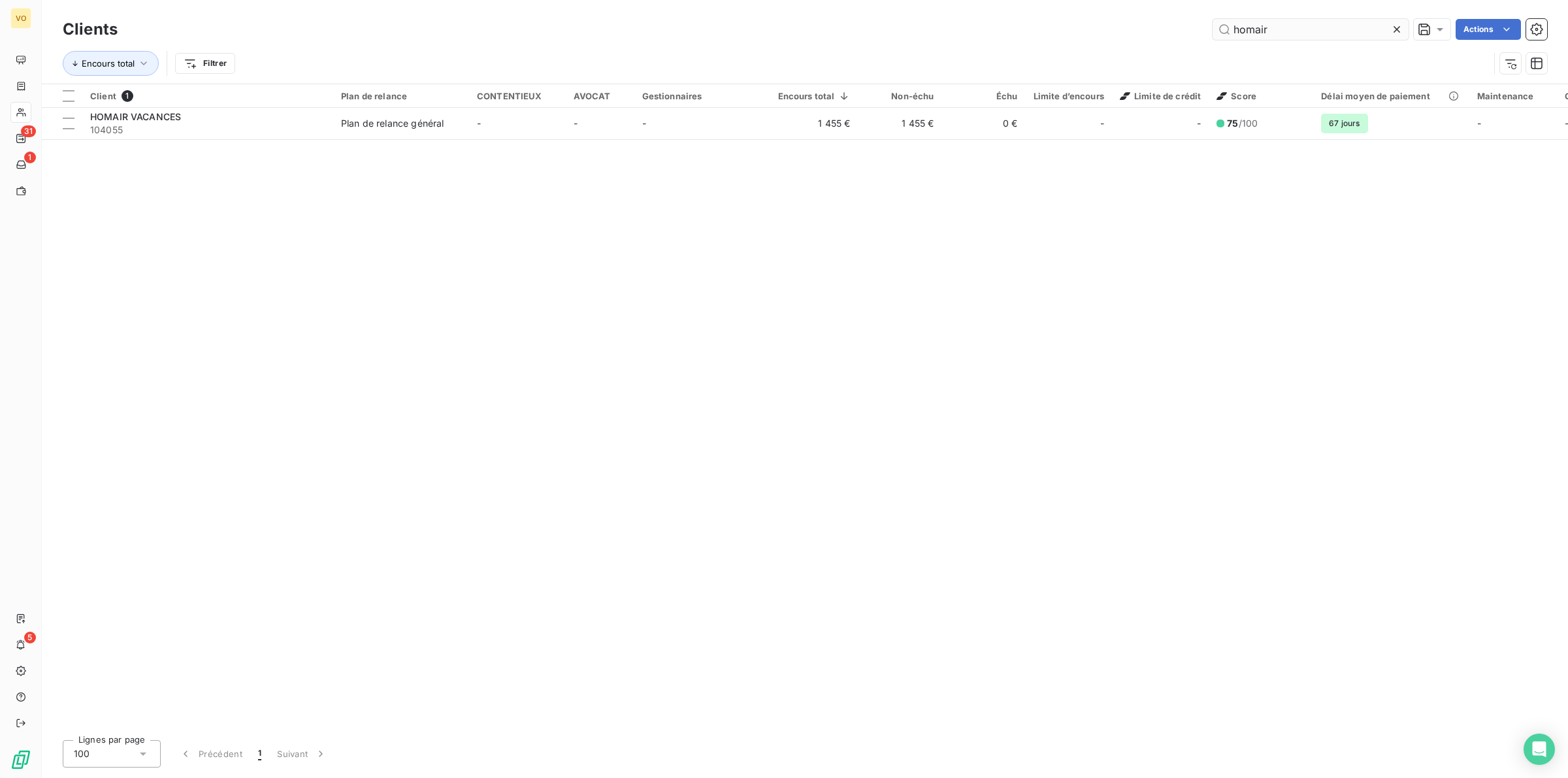
drag, startPoint x: 1274, startPoint y: 31, endPoint x: 1215, endPoint y: 23, distance: 59.5
click at [1215, 23] on input "homair" at bounding box center [1309, 29] width 196 height 21
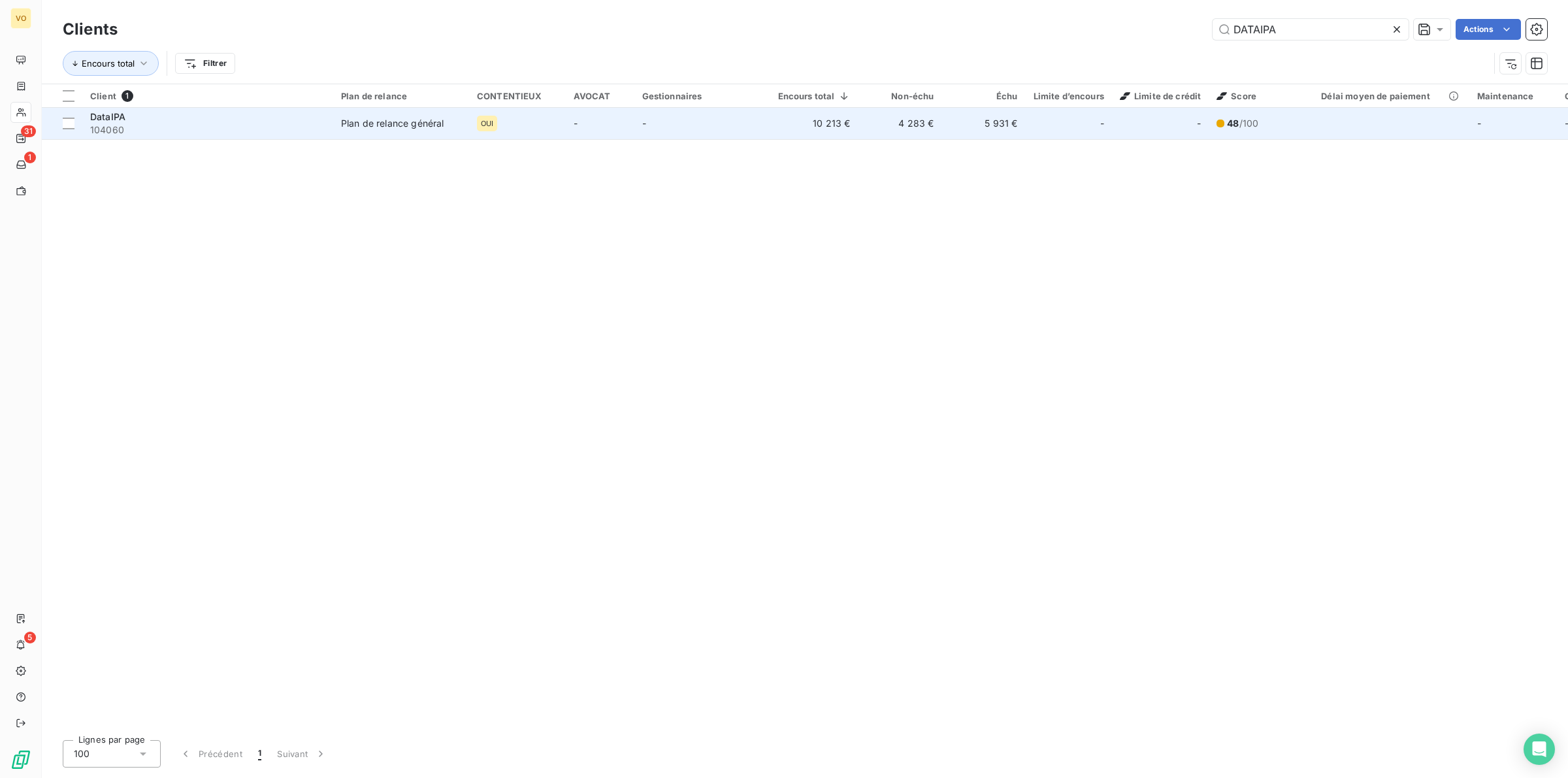
type input "DATAIPA"
click at [190, 116] on div "DataIPA" at bounding box center [207, 117] width 235 height 13
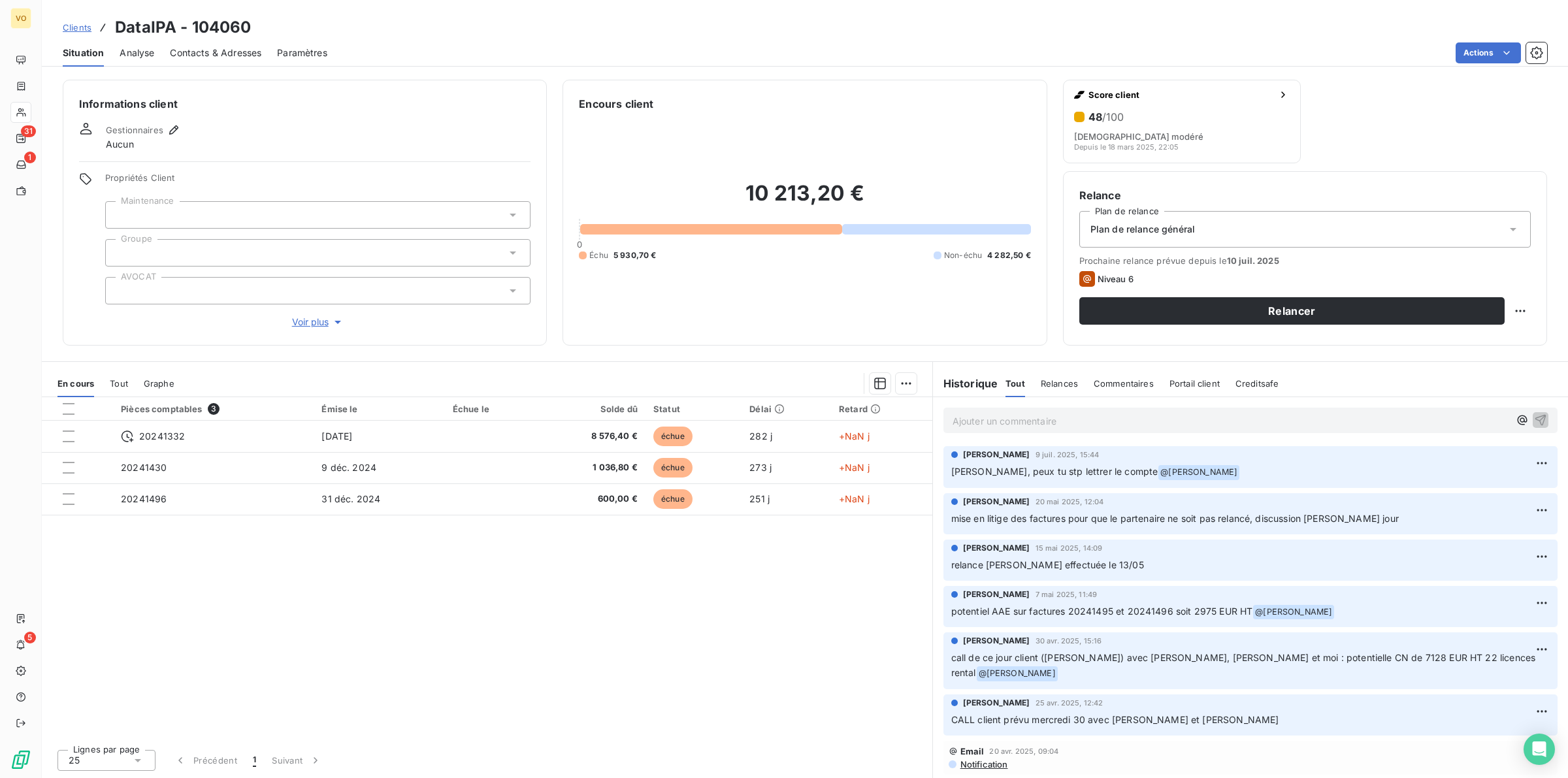
click at [448, 627] on div "Pièces comptables 3 Émise le Échue le Solde dû Statut Délai Retard 20241332 [DA…" at bounding box center [487, 568] width 891 height 342
click at [671, 619] on div "Pièces comptables 3 Émise le Échue le Solde dû Statut Délai Retard 20241332 [DA…" at bounding box center [487, 568] width 891 height 342
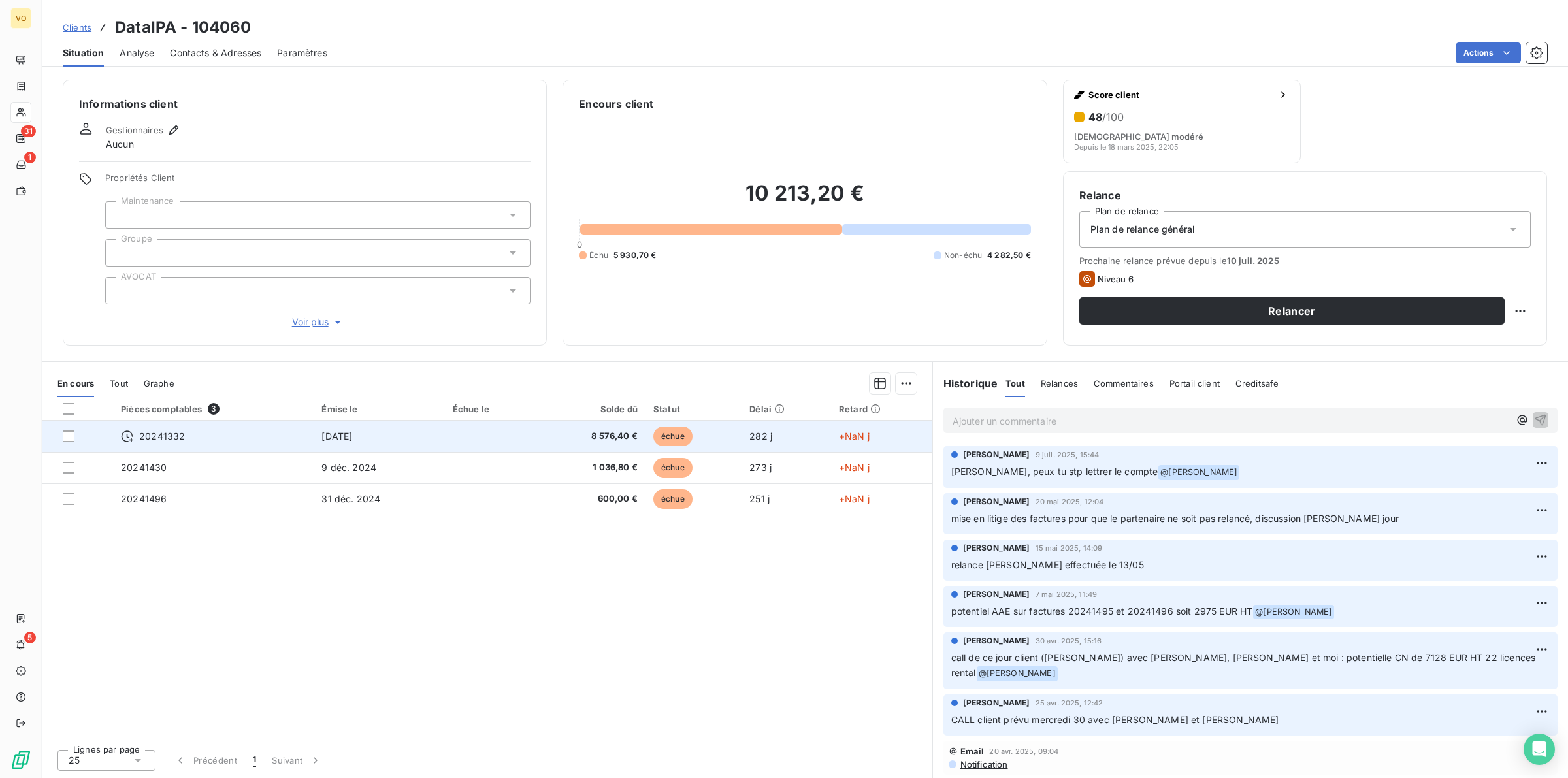
click at [203, 432] on div "20241332" at bounding box center [213, 436] width 185 height 13
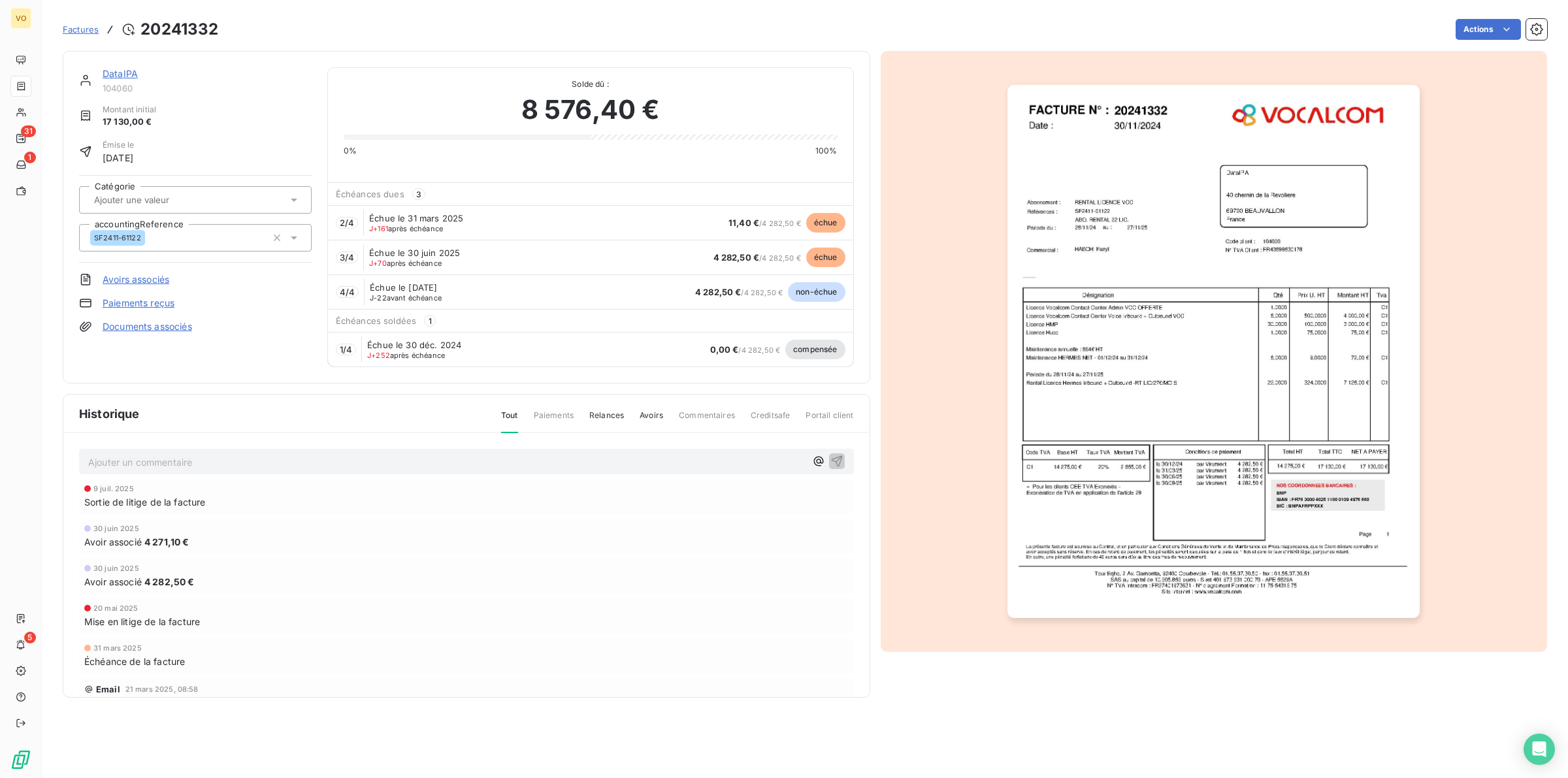
click at [611, 563] on div "30 juin 2025 Avoir associé 4 282,50 €" at bounding box center [467, 576] width 775 height 35
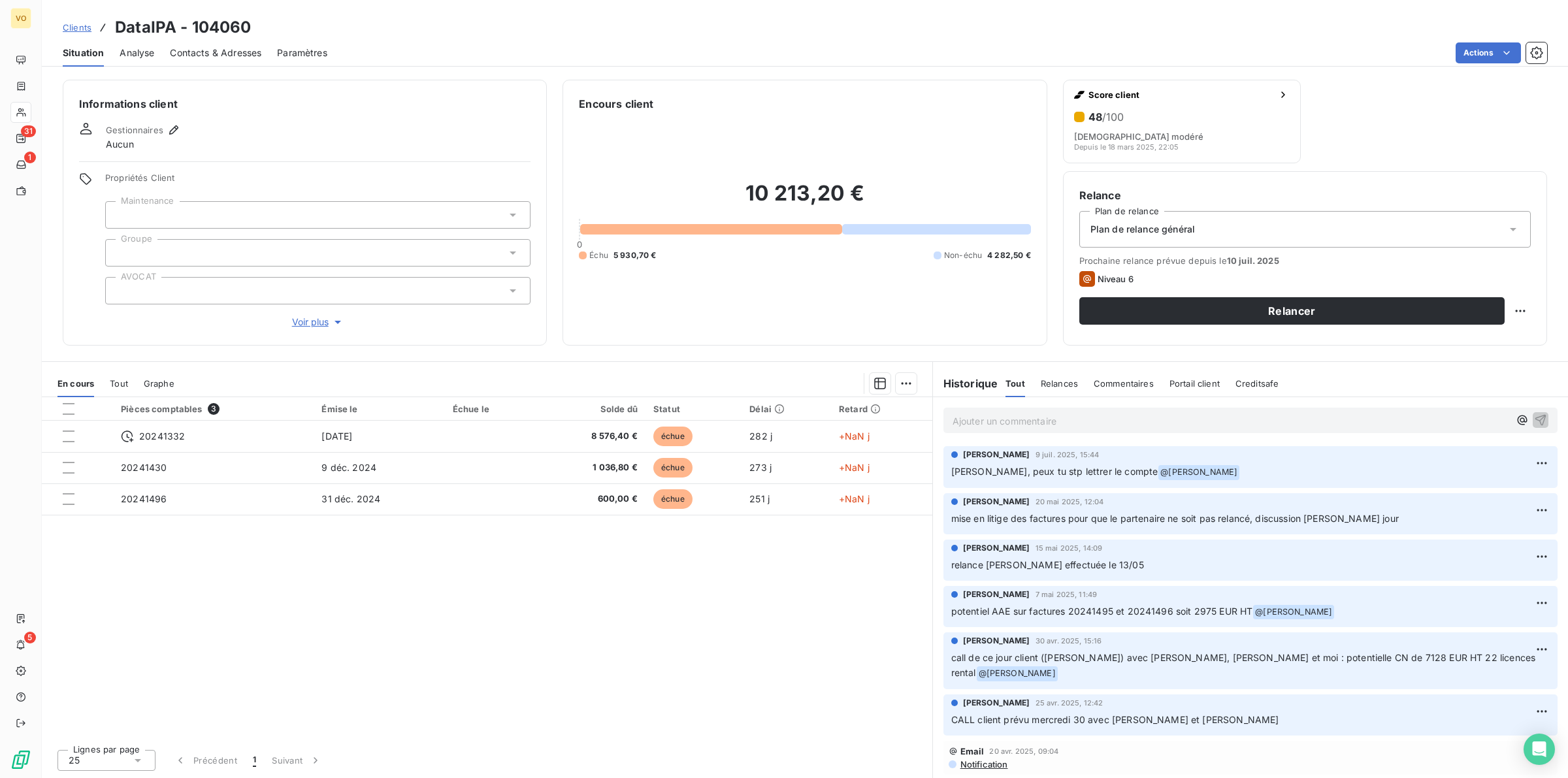
click at [327, 609] on div "Pièces comptables 3 Émise le Échue le Solde dû Statut Délai Retard 20241332 [DA…" at bounding box center [487, 568] width 891 height 342
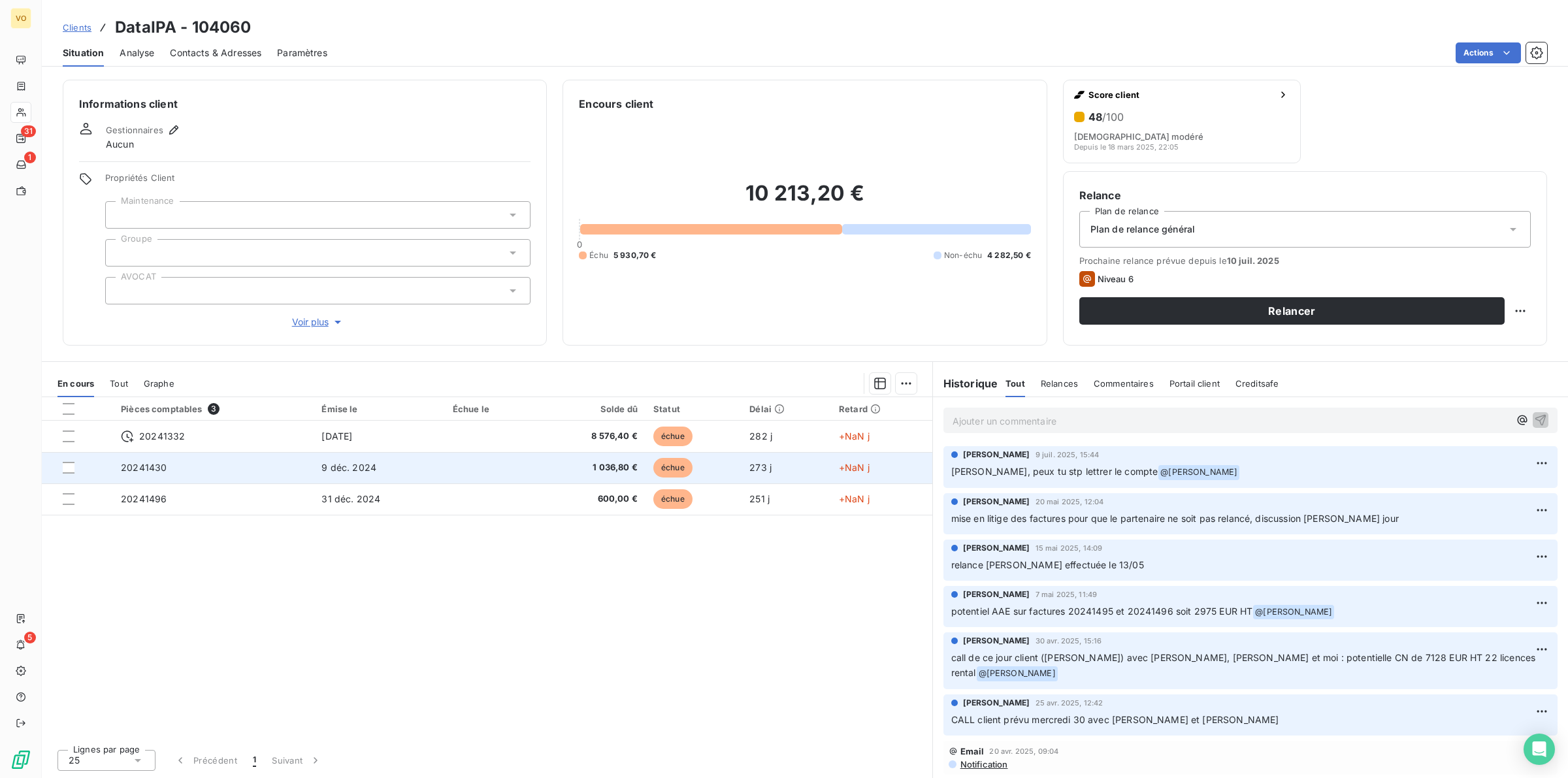
click at [373, 472] on span "9 déc. 2024" at bounding box center [349, 467] width 55 height 11
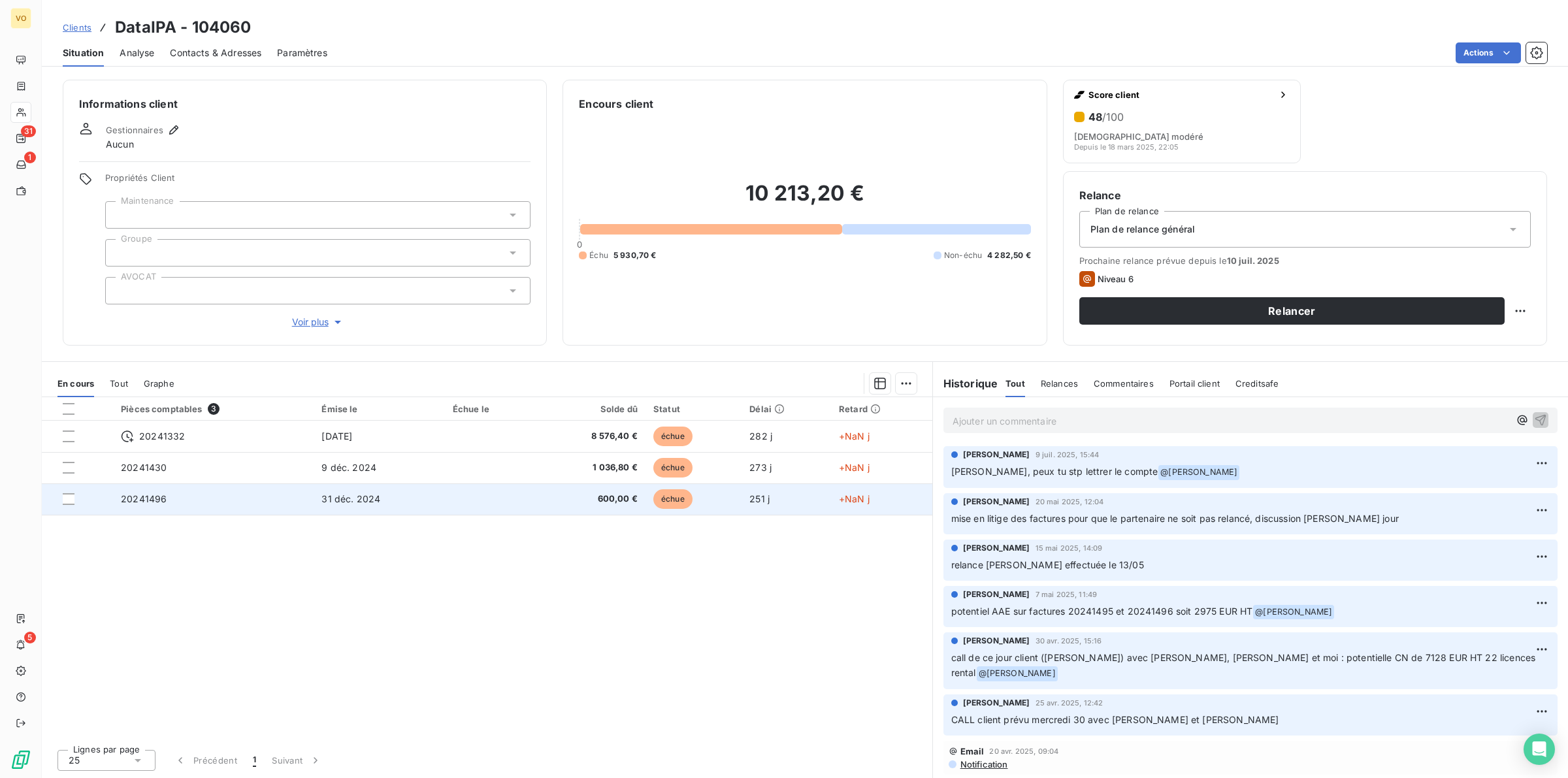
click at [324, 500] on span "31 déc. 2024" at bounding box center [350, 498] width 59 height 11
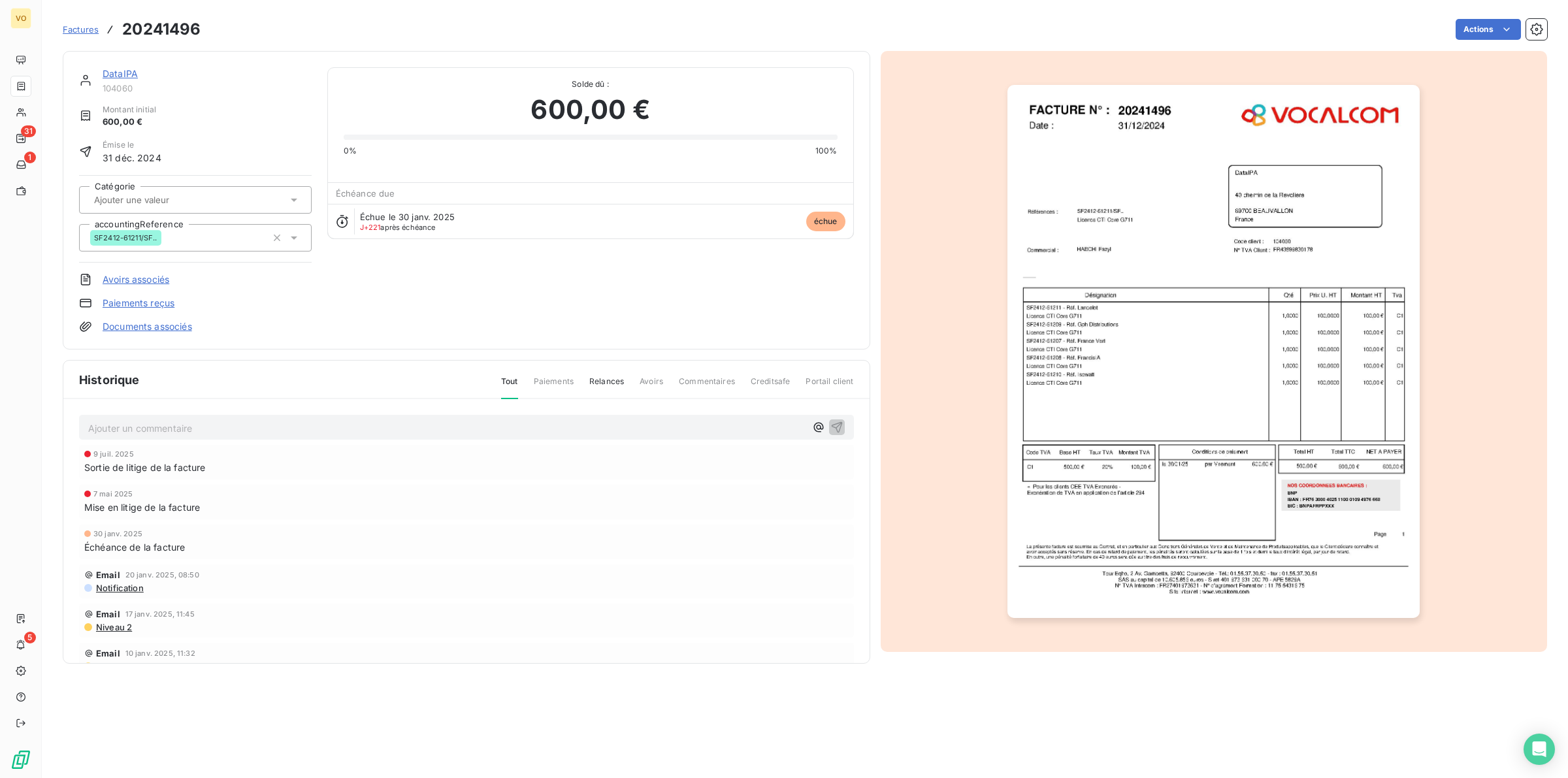
click at [475, 288] on div "DataIPA 104060 Montant initial 600,00 € Émise le 31 déc. 2024 Catégorie account…" at bounding box center [467, 200] width 775 height 266
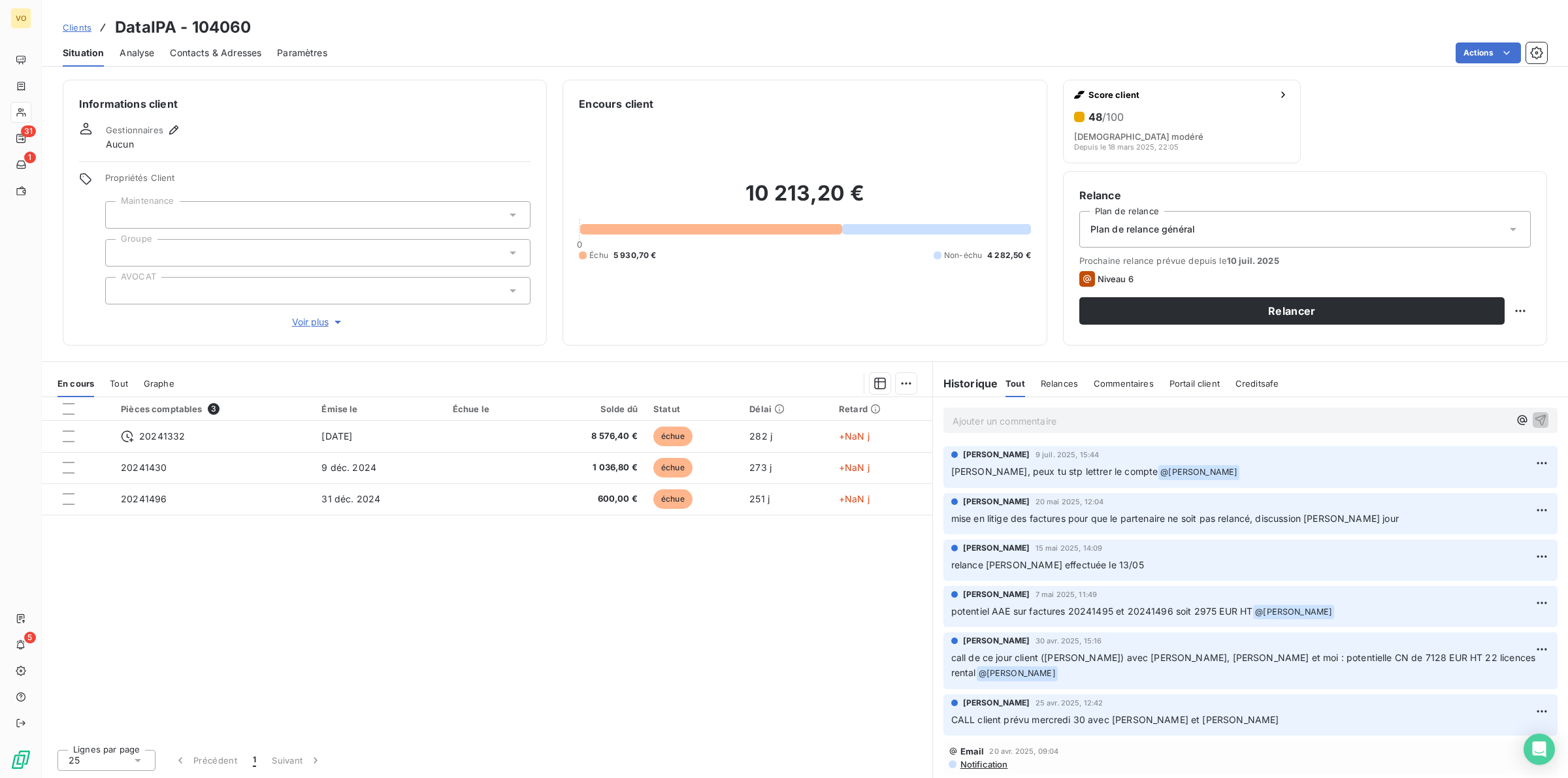
click at [440, 635] on div "Pièces comptables 3 Émise le Échue le Solde dû Statut Délai Retard 20241332 [DA…" at bounding box center [487, 568] width 891 height 342
click at [578, 653] on div "Pièces comptables 3 Émise le Échue le Solde dû Statut Délai Retard 20241332 [DA…" at bounding box center [487, 568] width 891 height 342
